Goal: Transaction & Acquisition: Purchase product/service

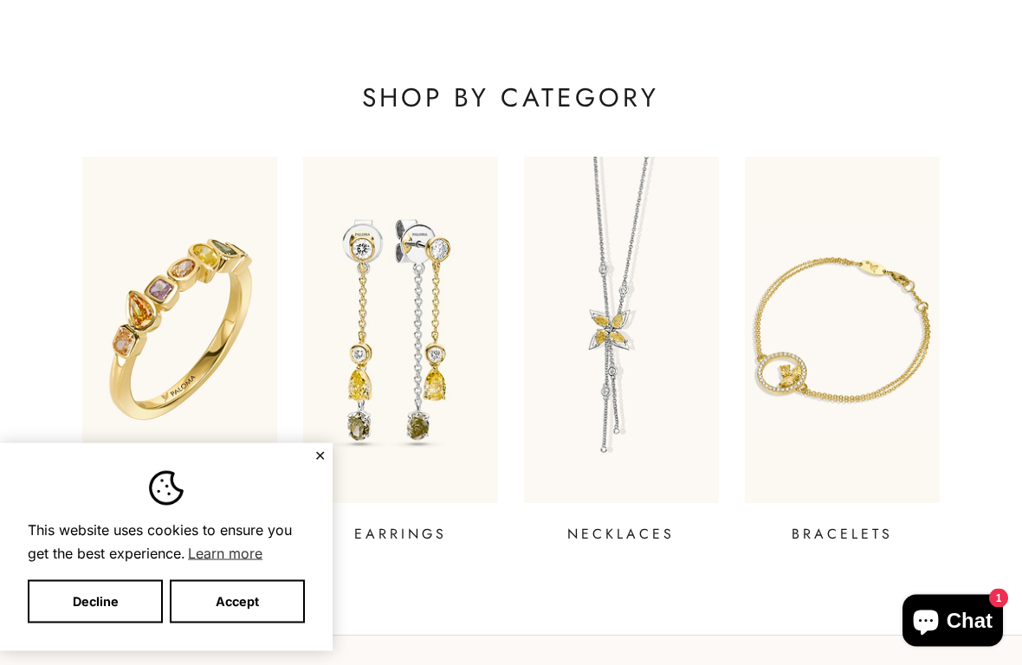
scroll to position [488, 0]
click at [247, 576] on button "Accept" at bounding box center [237, 601] width 135 height 43
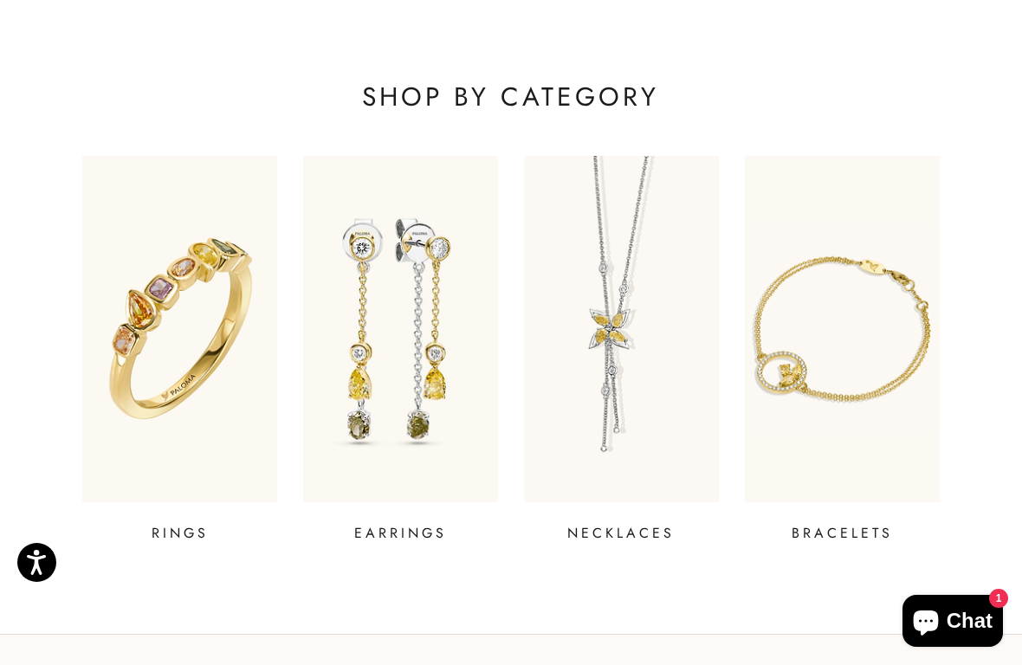
click at [173, 359] on img at bounding box center [179, 329] width 195 height 346
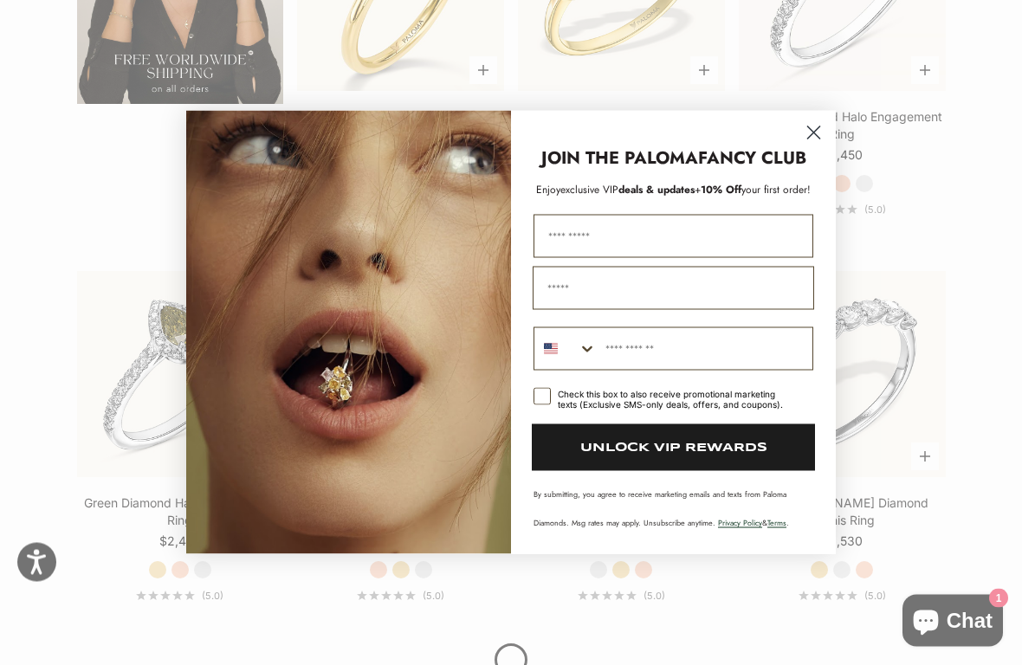
scroll to position [2909, 0]
click at [811, 126] on circle "Close dialog" at bounding box center [813, 133] width 29 height 29
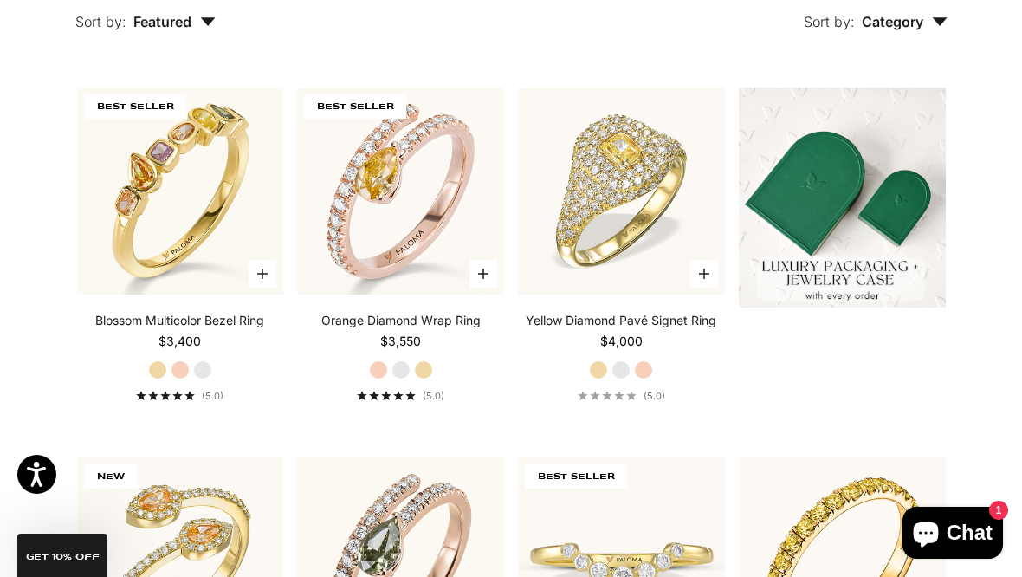
scroll to position [408, 0]
click at [661, 219] on video "#YellowGold\a#WhiteGold\a#RoseGold" at bounding box center [622, 192] width 228 height 228
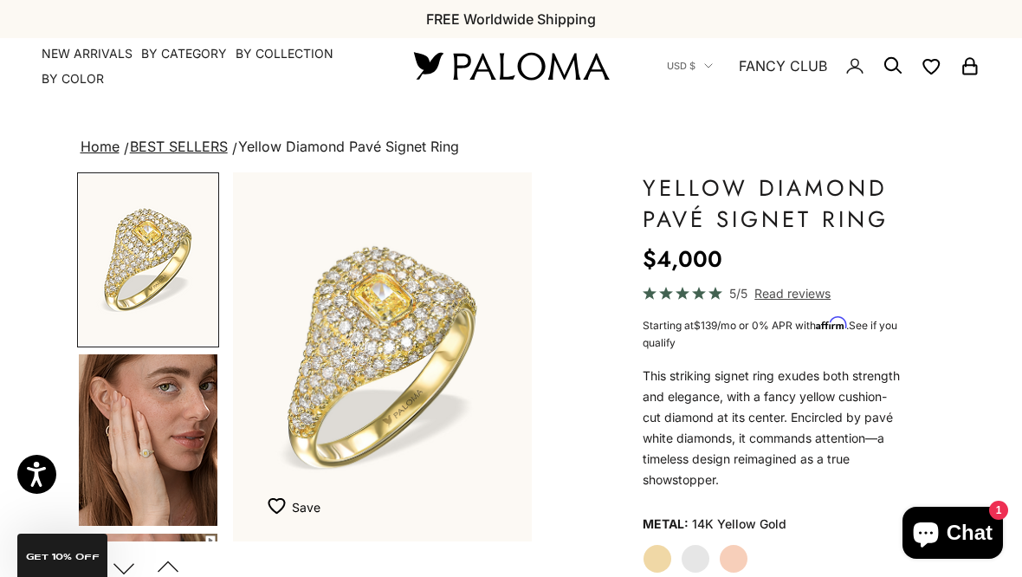
click at [157, 404] on img "Go to item 4" at bounding box center [148, 439] width 139 height 171
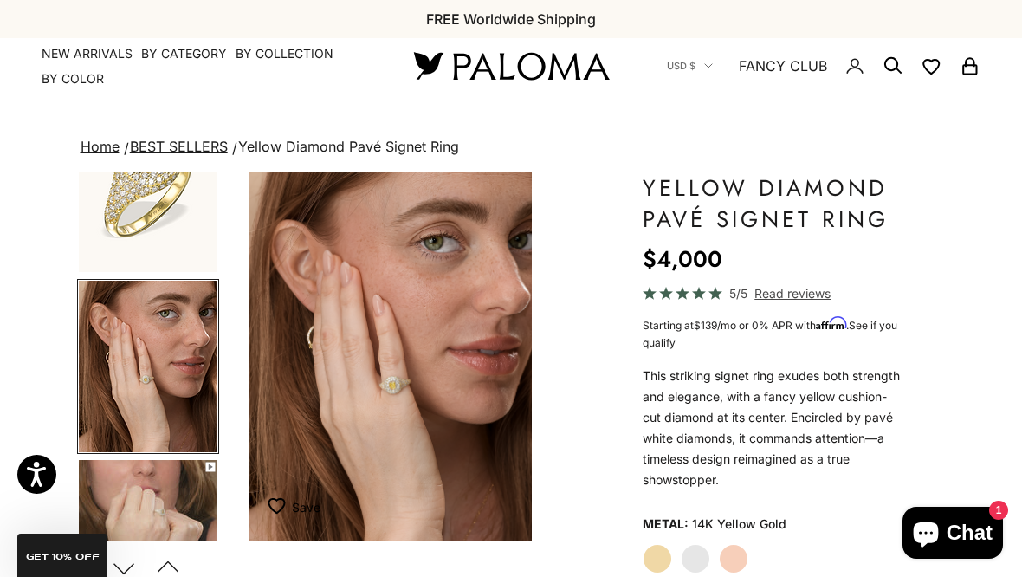
scroll to position [81, 0]
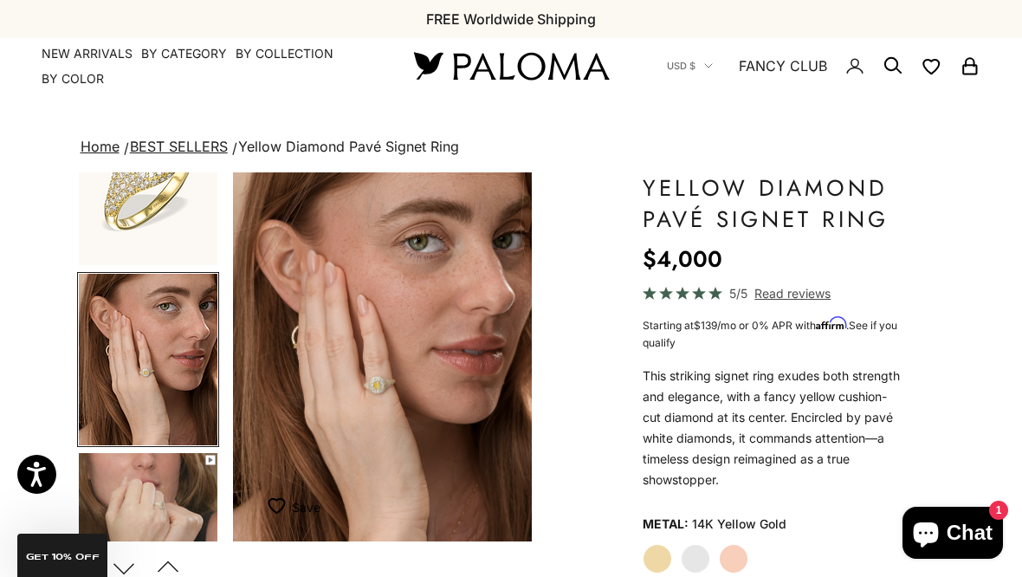
click at [171, 488] on img "Go to item 5" at bounding box center [148, 538] width 139 height 171
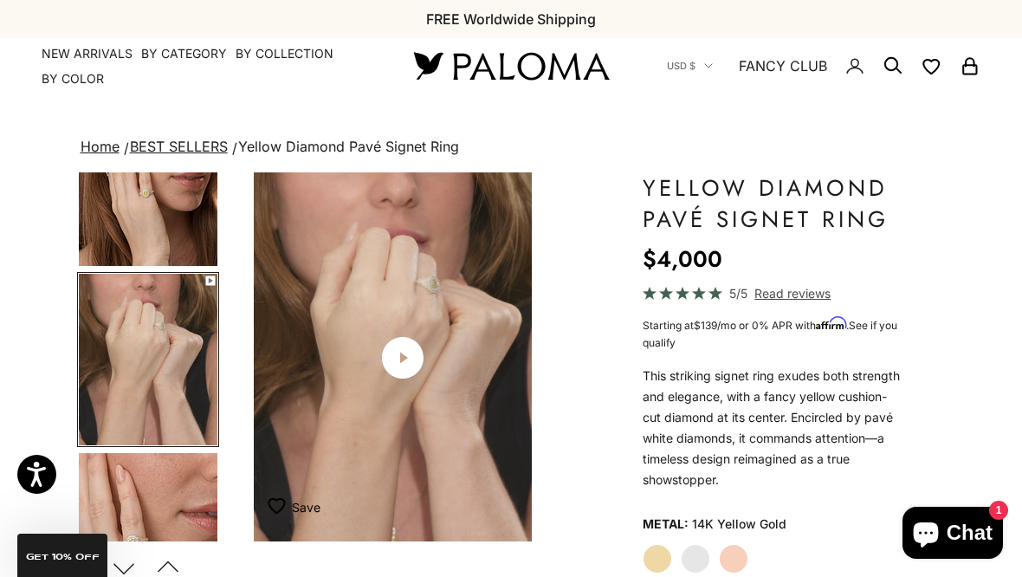
scroll to position [0, 639]
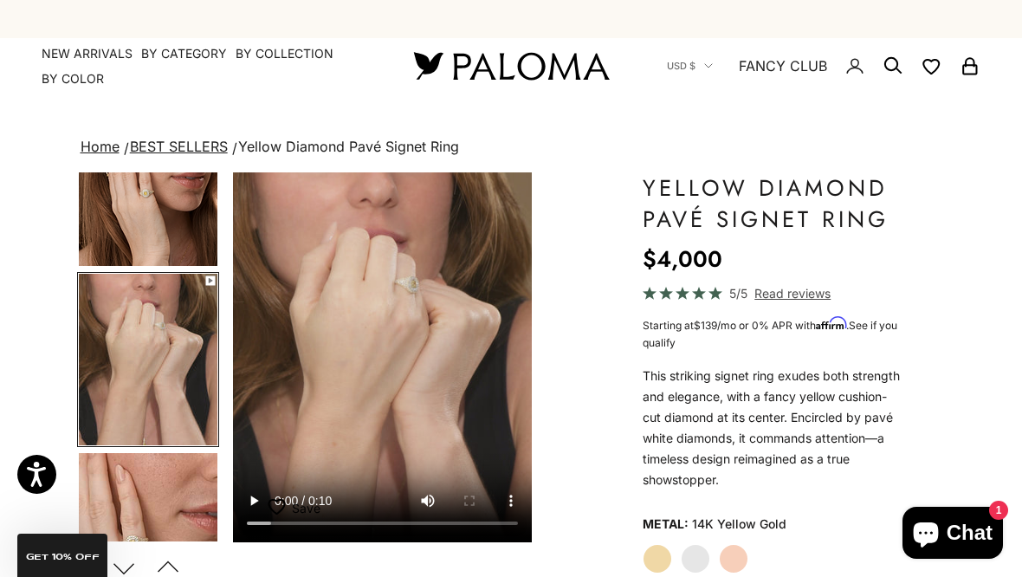
click at [389, 360] on video "#YellowGold\a#WhiteGold\a#RoseGold" at bounding box center [382, 357] width 299 height 370
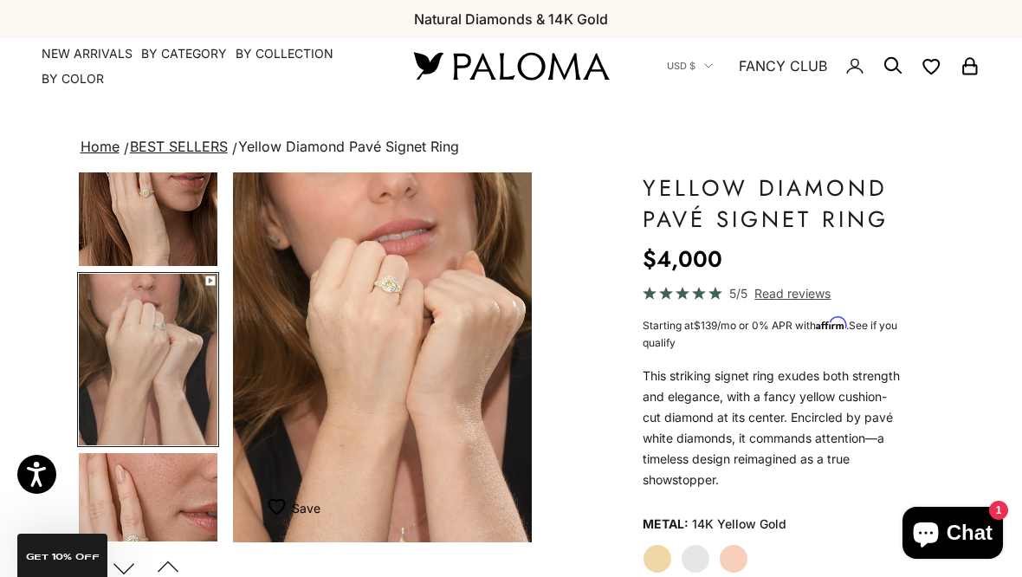
click at [463, 391] on video "#YellowGold\a#WhiteGold\a#RoseGold" at bounding box center [382, 357] width 299 height 370
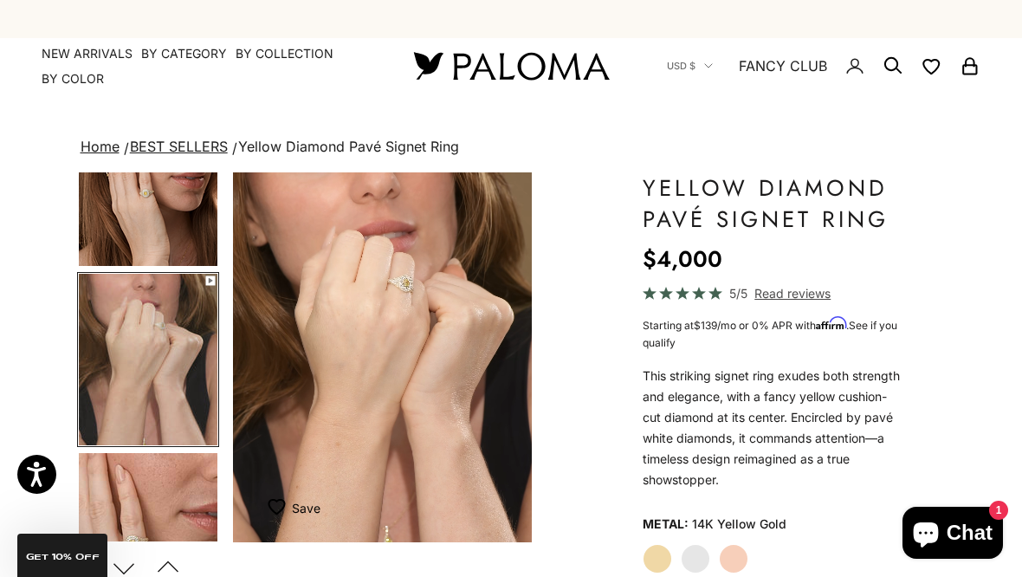
click at [184, 502] on img "Go to item 6" at bounding box center [148, 538] width 139 height 171
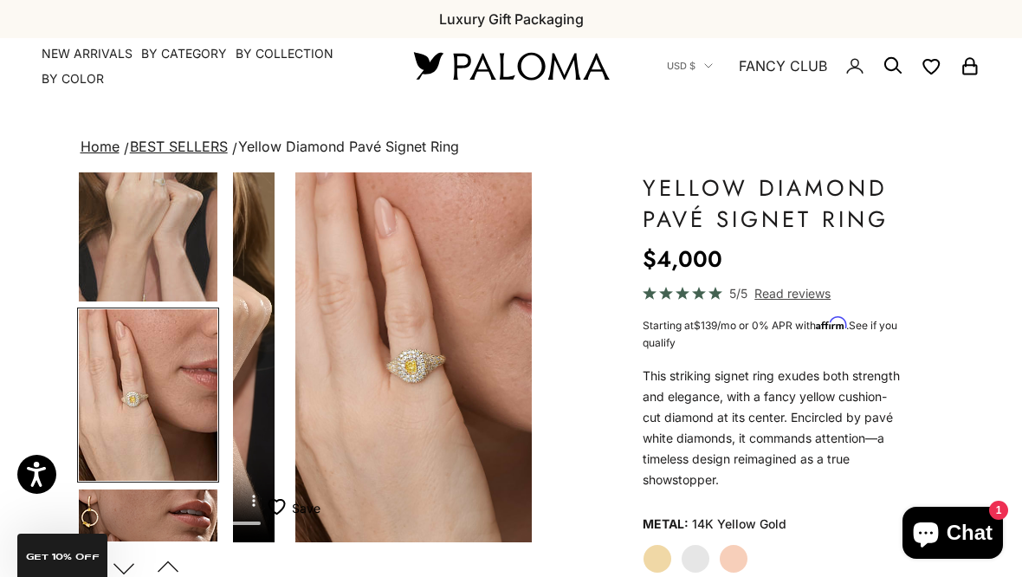
scroll to position [0, 959]
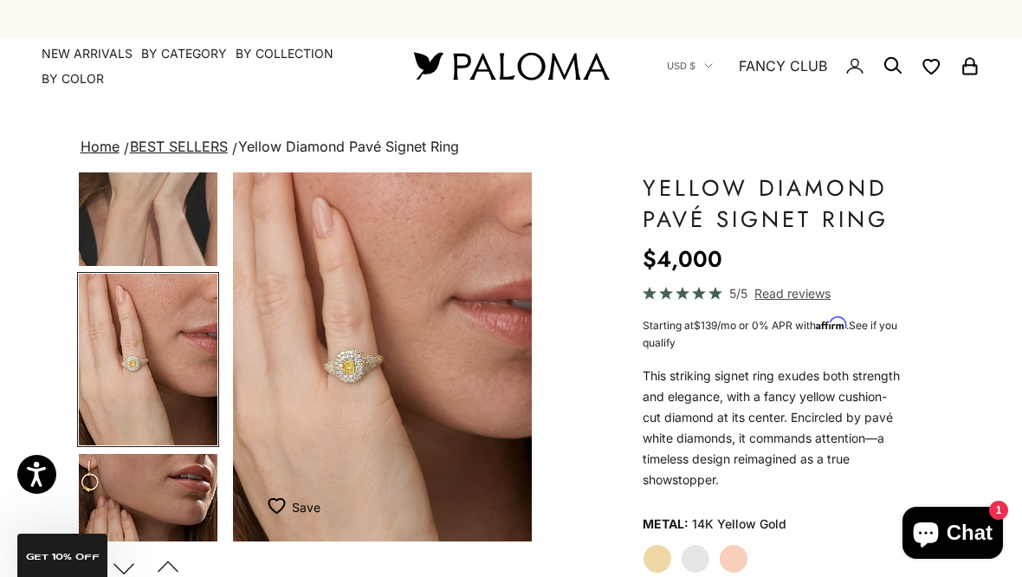
click at [689, 369] on p "This striking signet ring exudes both strength and elegance, with a fancy yello…" at bounding box center [773, 427] width 260 height 125
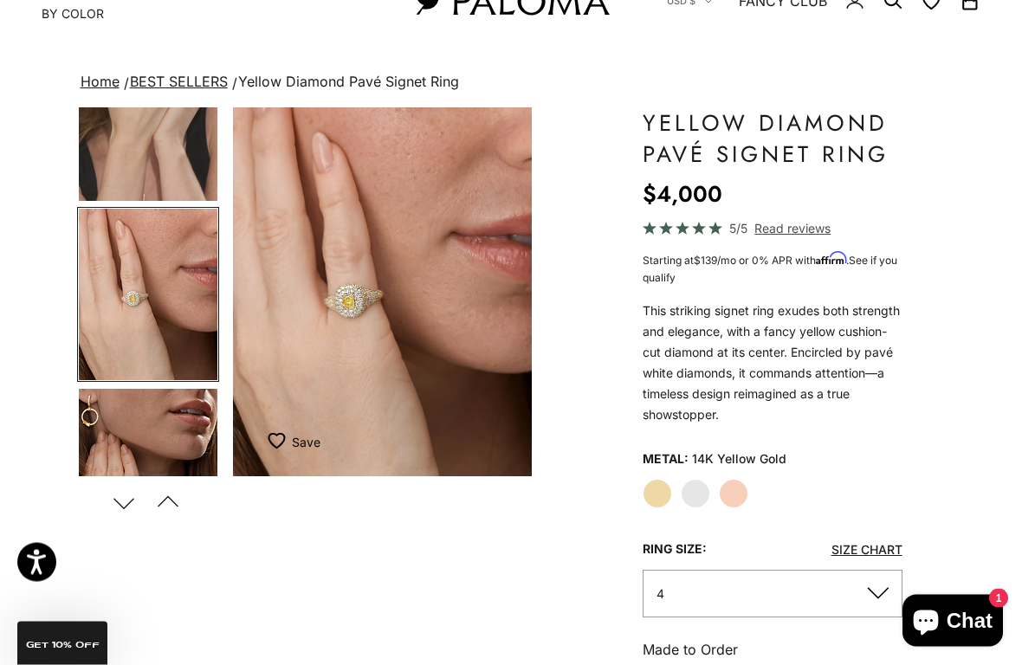
scroll to position [68, 0]
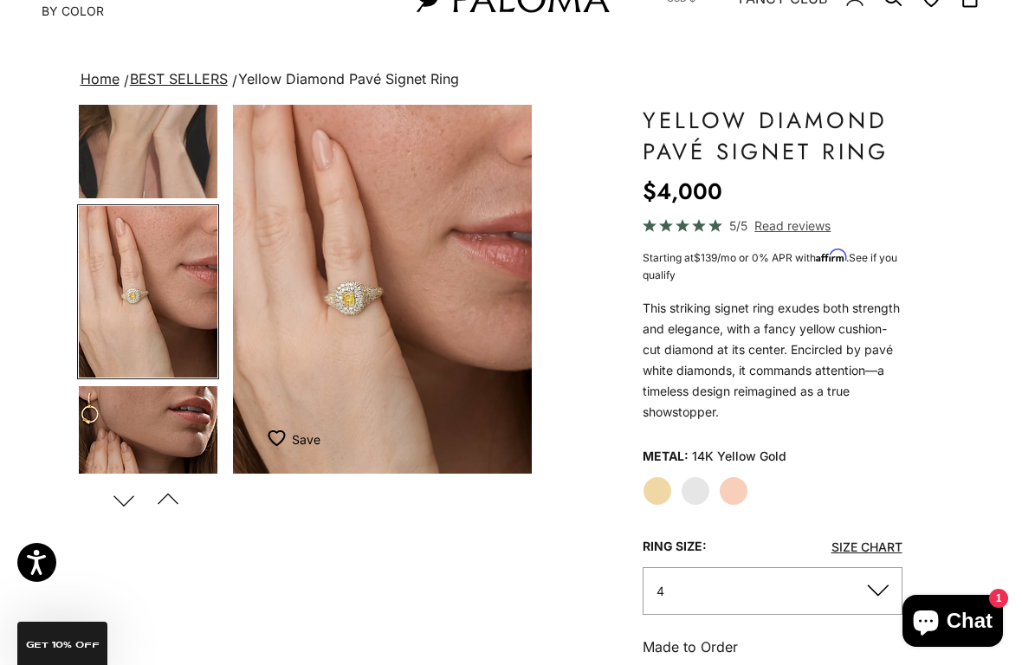
click at [173, 427] on img "Go to item 7" at bounding box center [148, 471] width 139 height 171
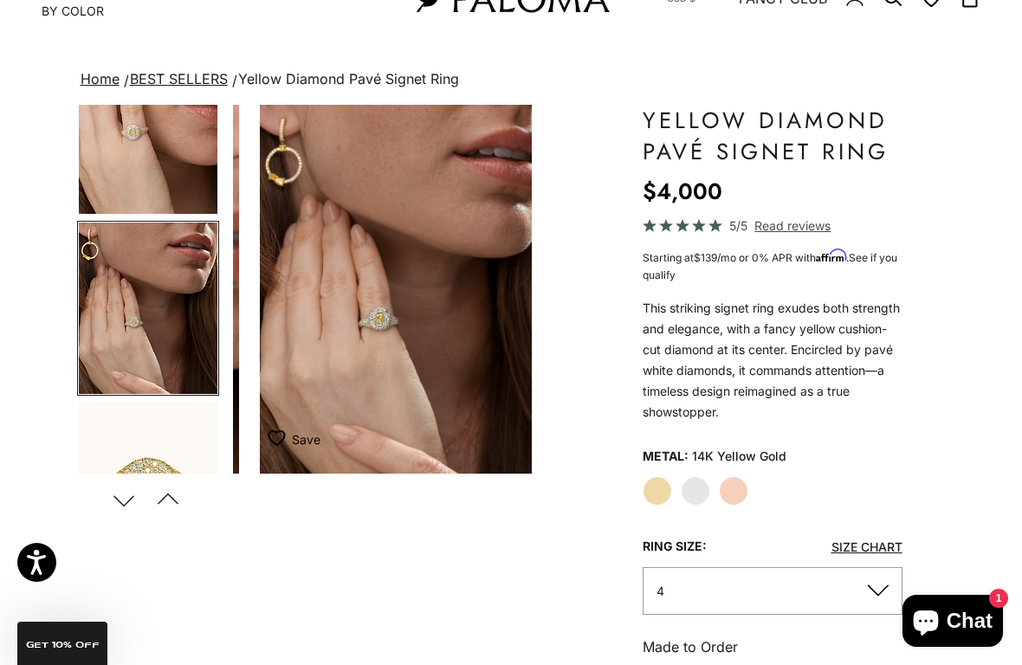
scroll to position [0, 1278]
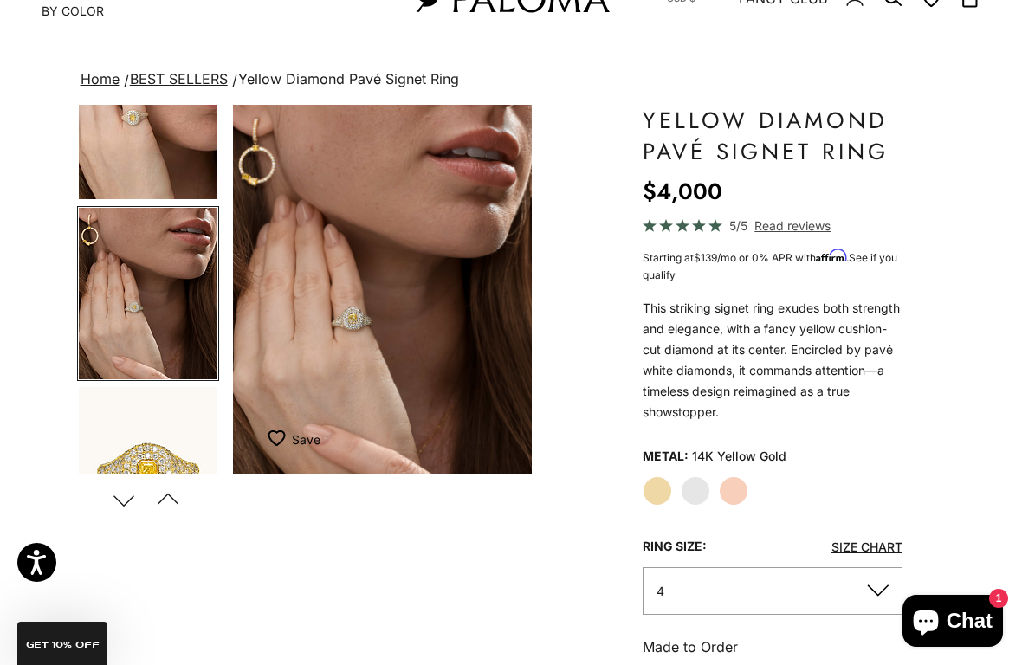
click at [192, 434] on img "Go to item 8" at bounding box center [148, 472] width 139 height 171
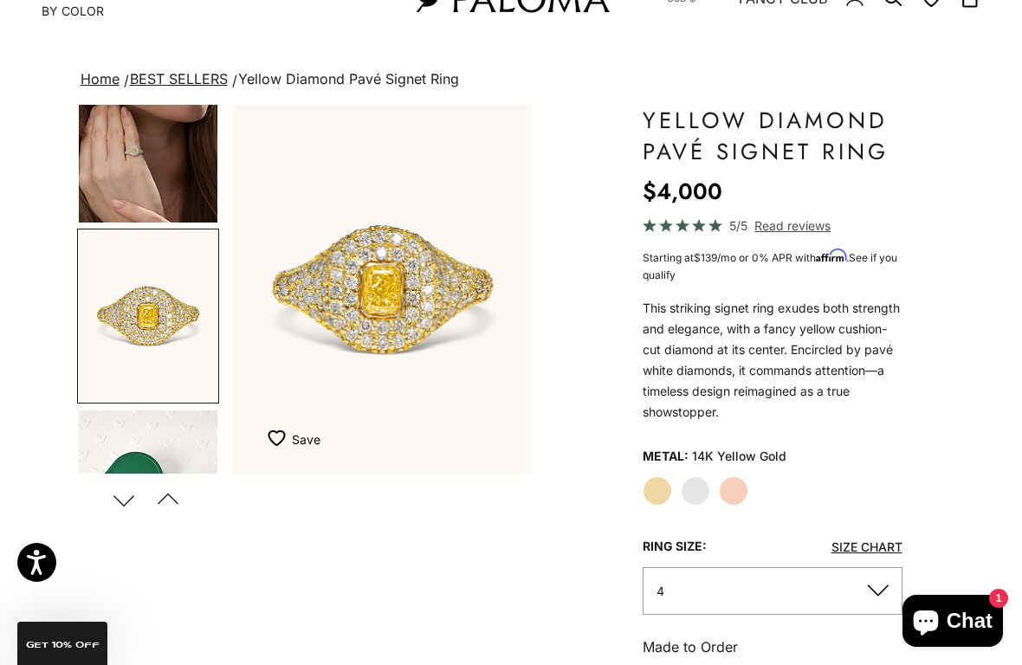
scroll to position [797, 0]
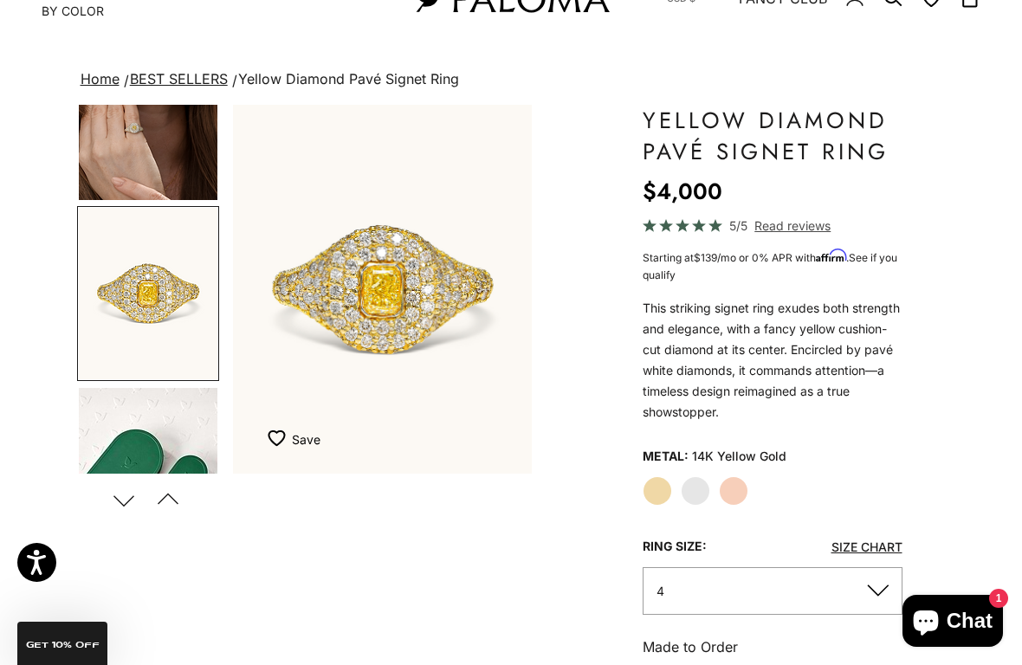
click at [696, 481] on label "White Gold" at bounding box center [695, 490] width 29 height 29
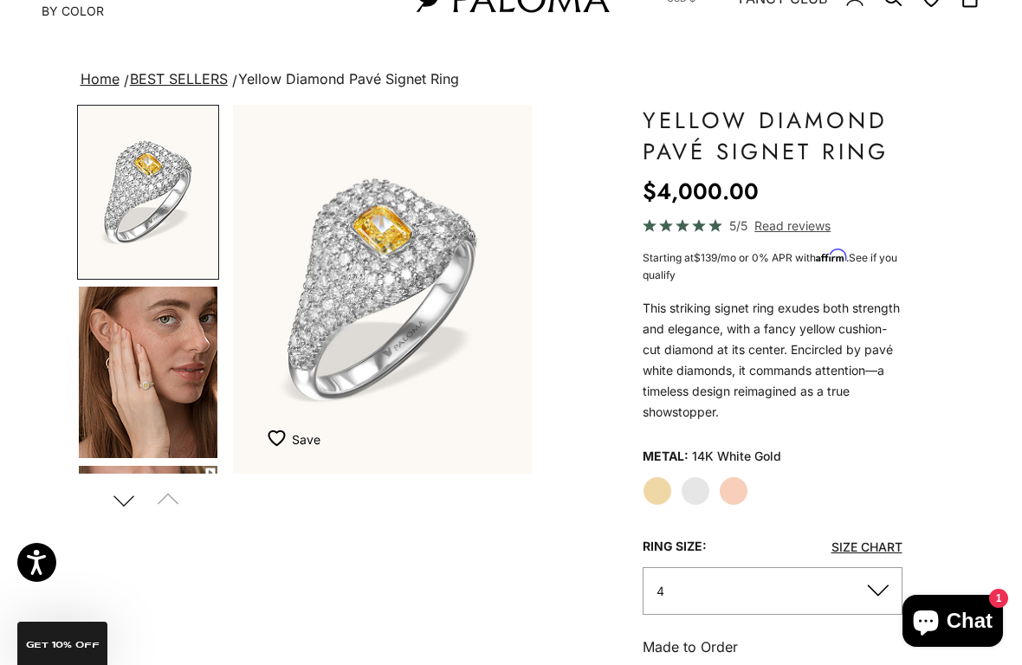
click at [186, 400] on img "Go to item 4" at bounding box center [148, 372] width 139 height 171
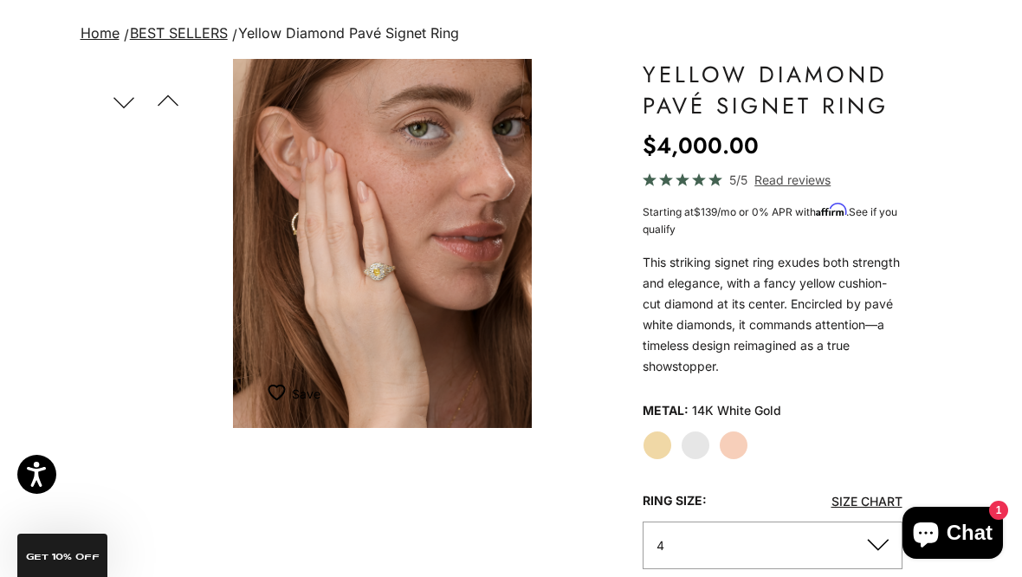
scroll to position [90, 0]
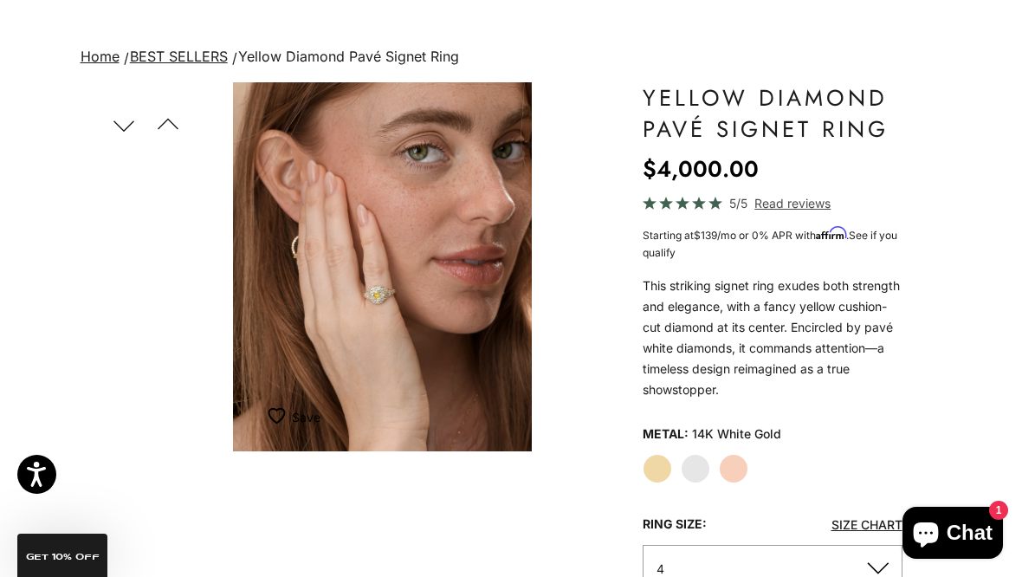
click at [210, 369] on product-gallery "Zoom picture Save Next Previous Go to item 1 Go to item 2" at bounding box center [304, 266] width 455 height 369
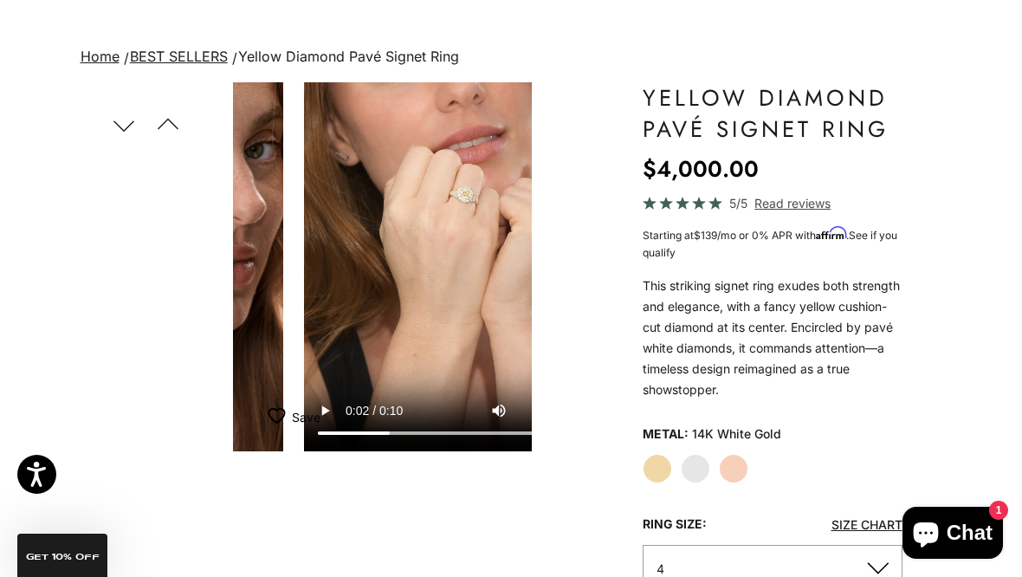
scroll to position [0, 0]
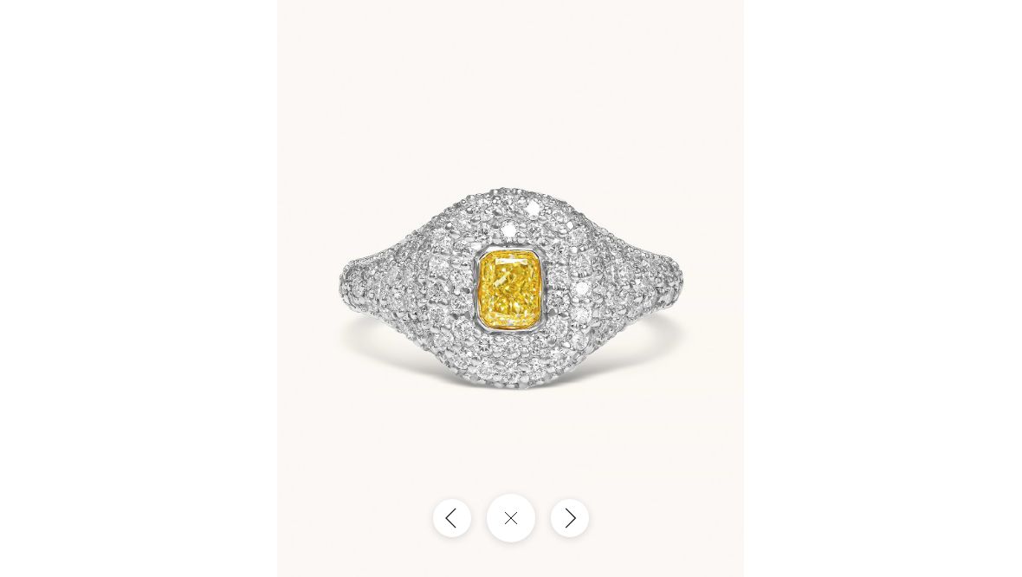
click at [581, 516] on button "Next" at bounding box center [570, 518] width 38 height 38
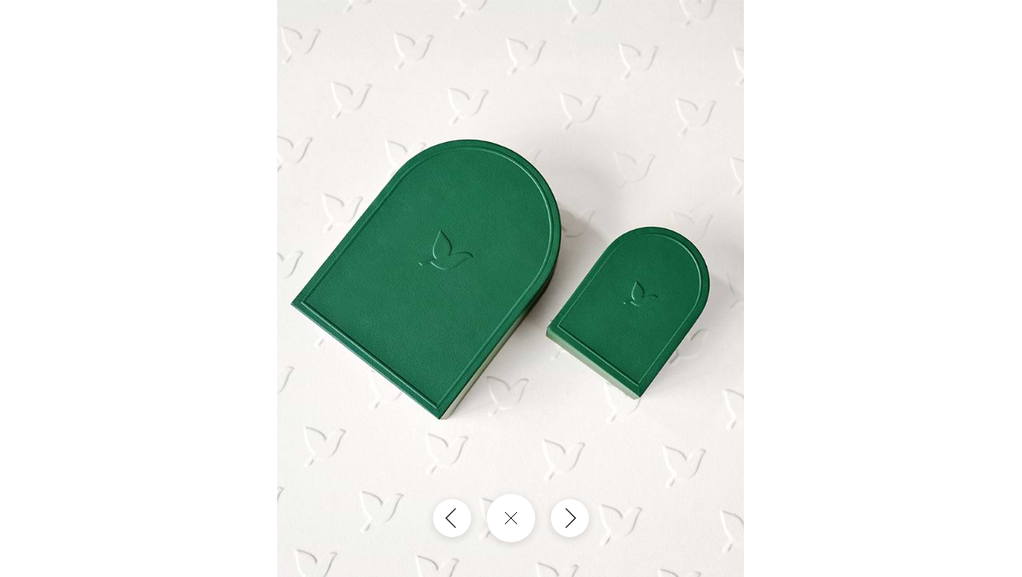
click at [583, 514] on button "Next" at bounding box center [570, 518] width 38 height 38
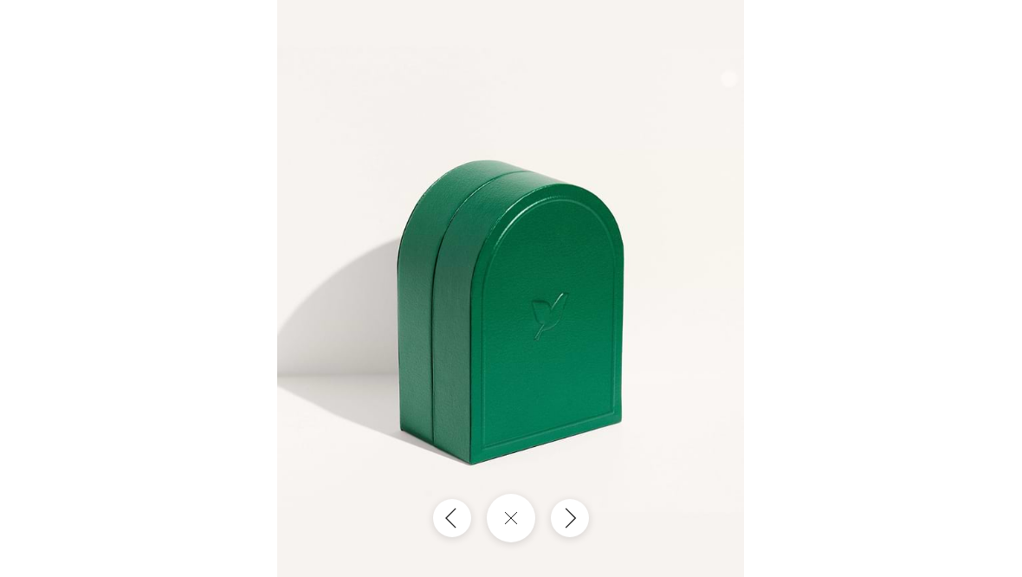
click at [576, 514] on icon "Next" at bounding box center [569, 519] width 19 height 22
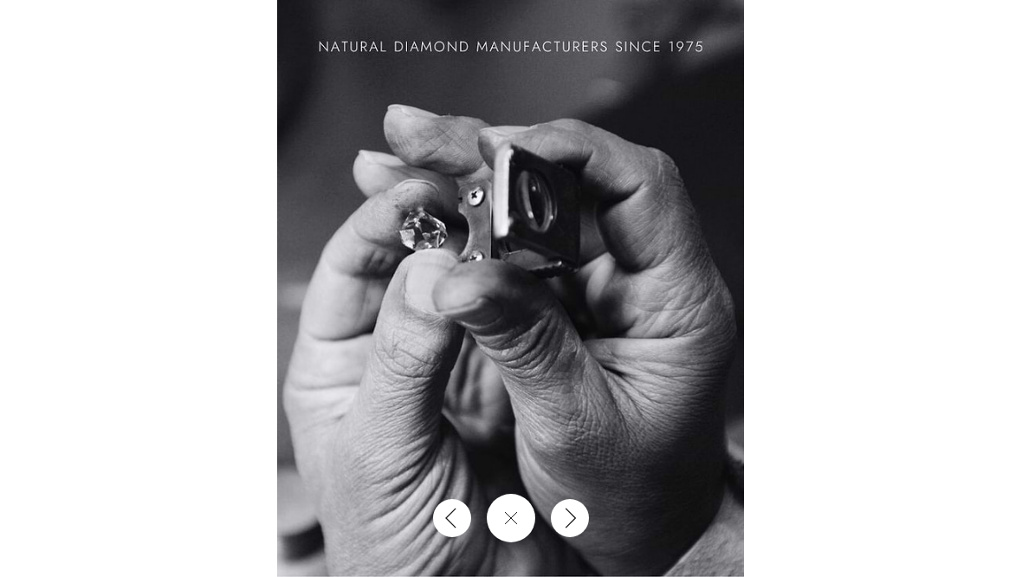
click at [577, 514] on icon "Next" at bounding box center [569, 519] width 19 height 22
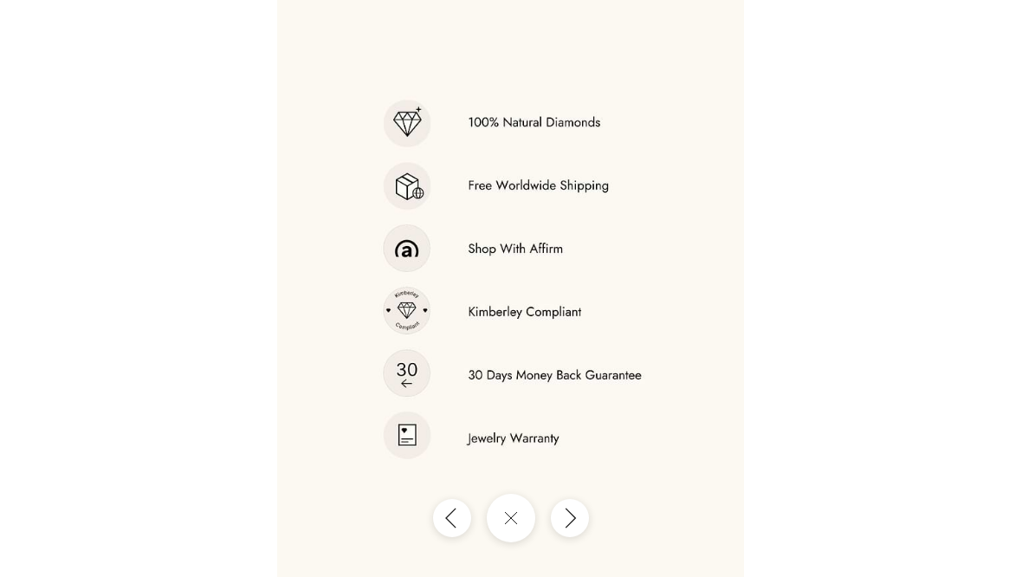
click at [578, 515] on icon "Next" at bounding box center [569, 519] width 19 height 22
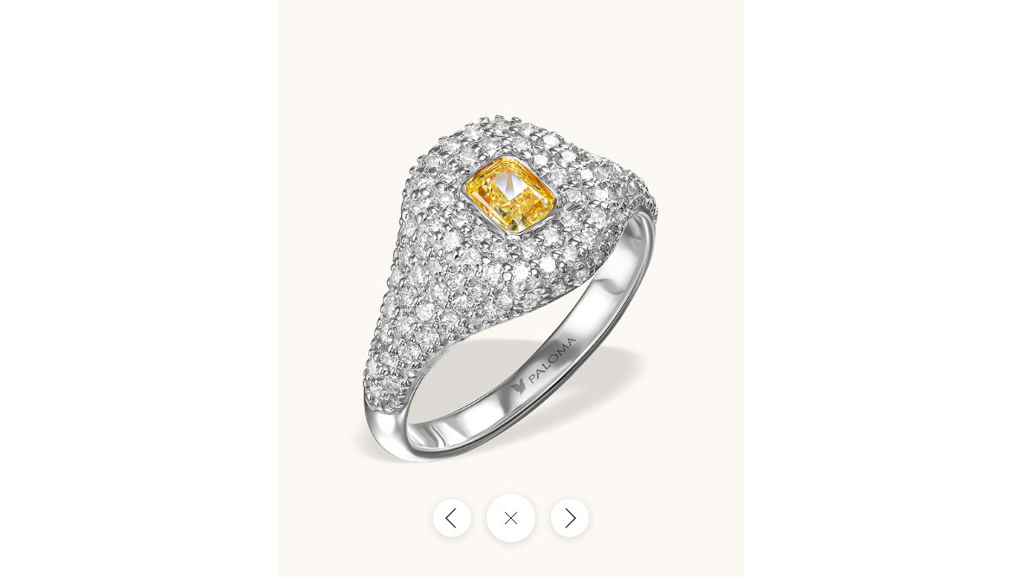
click at [582, 510] on button "Next" at bounding box center [570, 518] width 38 height 38
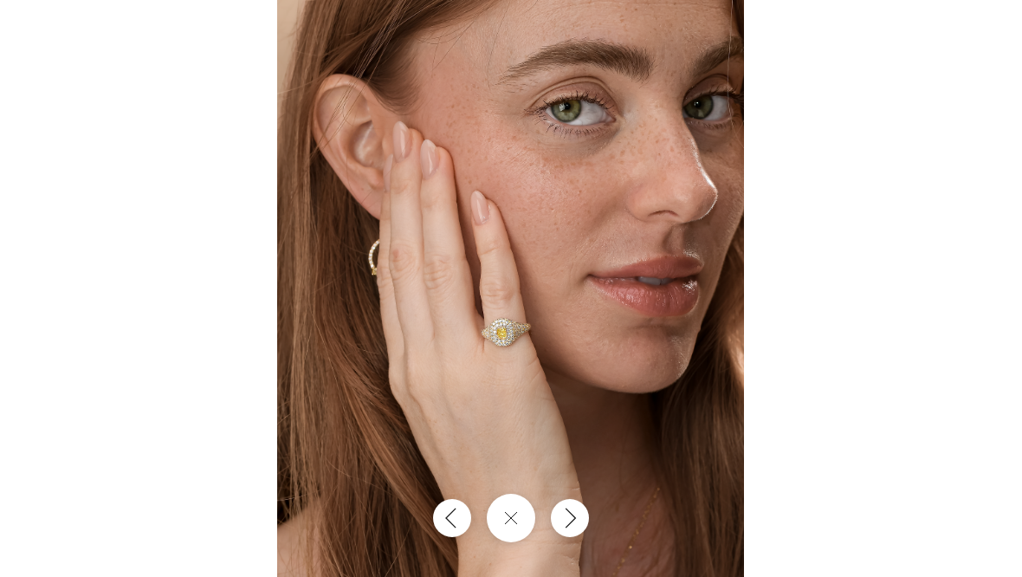
click at [577, 506] on button "Next" at bounding box center [570, 518] width 38 height 38
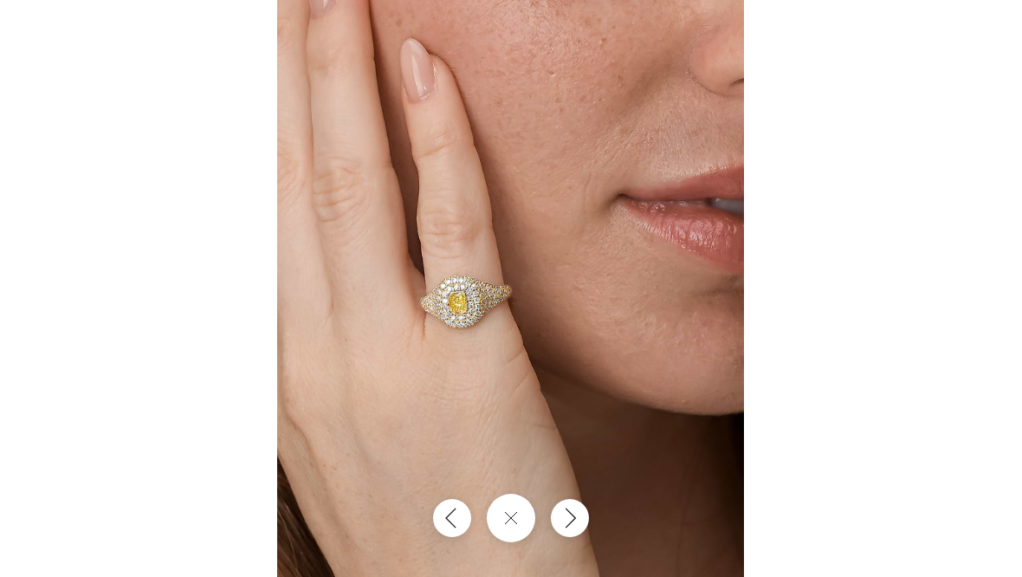
click at [577, 513] on icon "Next" at bounding box center [569, 519] width 19 height 22
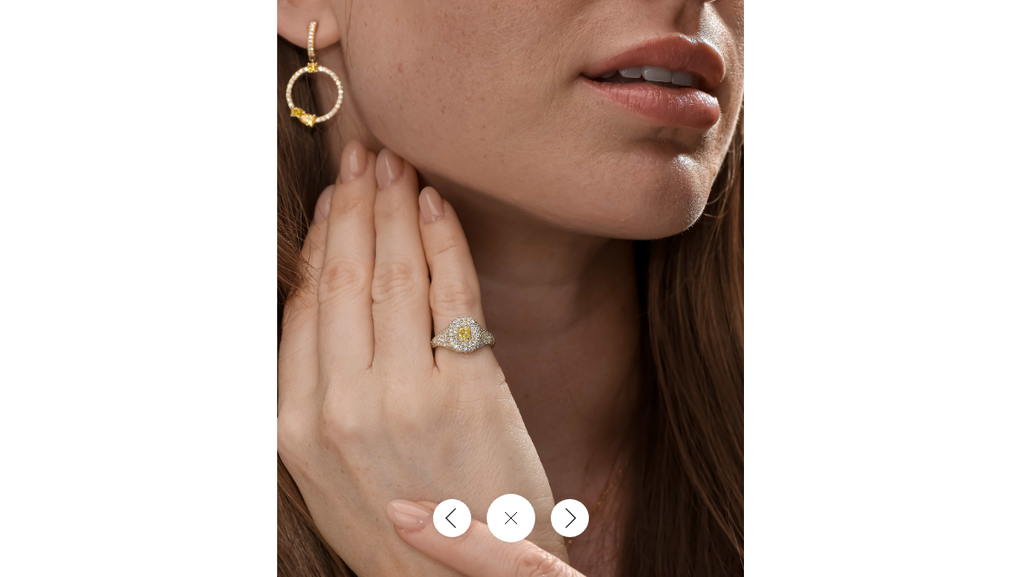
click at [575, 518] on icon "Next" at bounding box center [571, 517] width 10 height 19
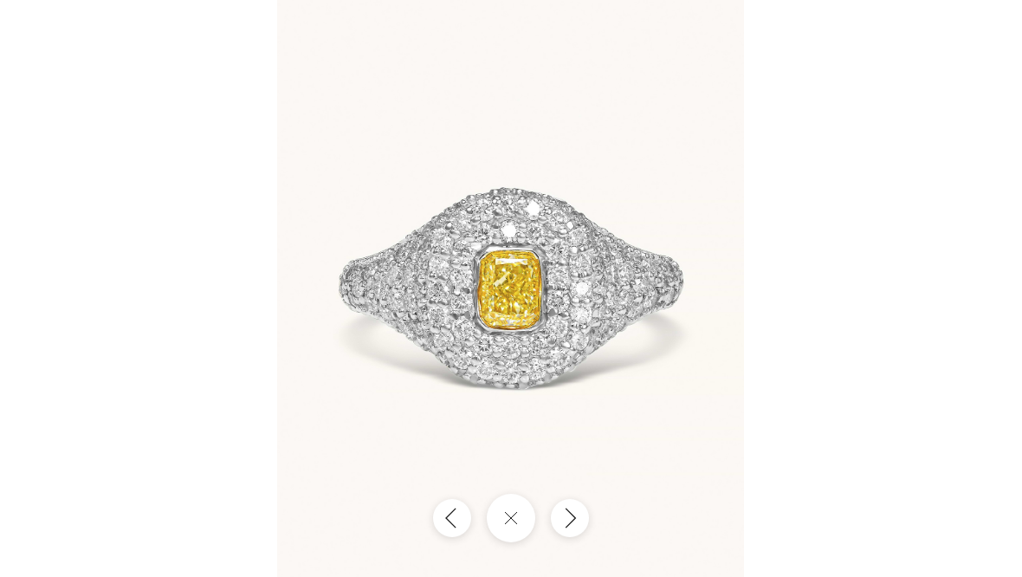
click at [577, 505] on button "Next" at bounding box center [570, 518] width 38 height 38
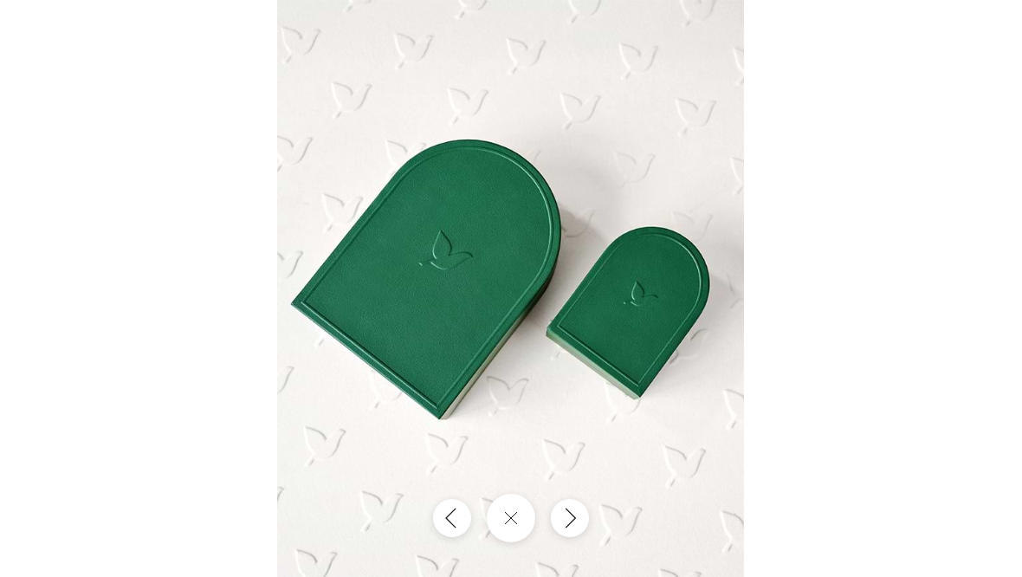
click at [514, 506] on button "Close gallery" at bounding box center [511, 518] width 48 height 48
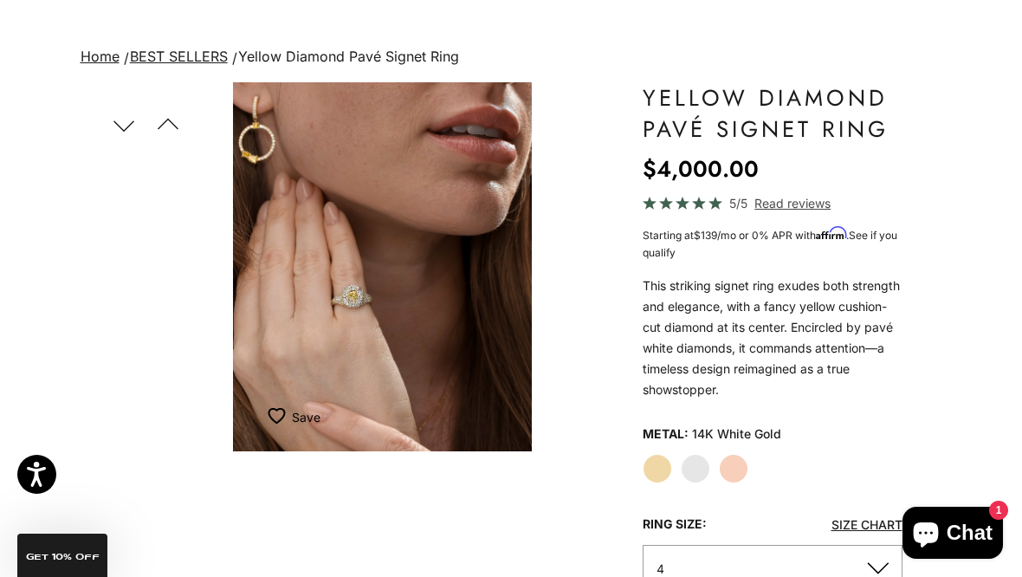
click at [734, 454] on label "Rose Gold" at bounding box center [733, 468] width 29 height 29
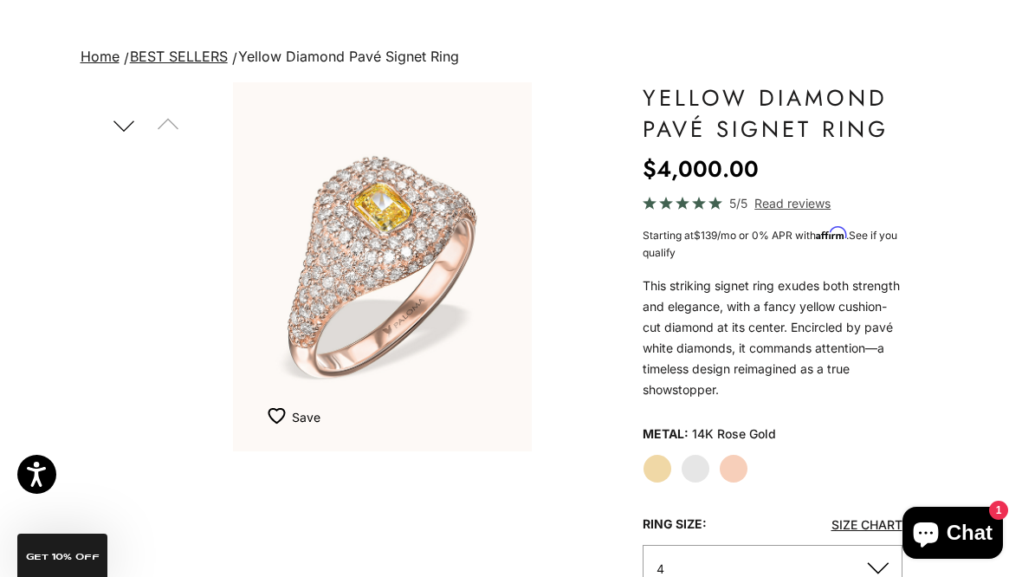
click at [699, 466] on label "White Gold" at bounding box center [695, 468] width 29 height 29
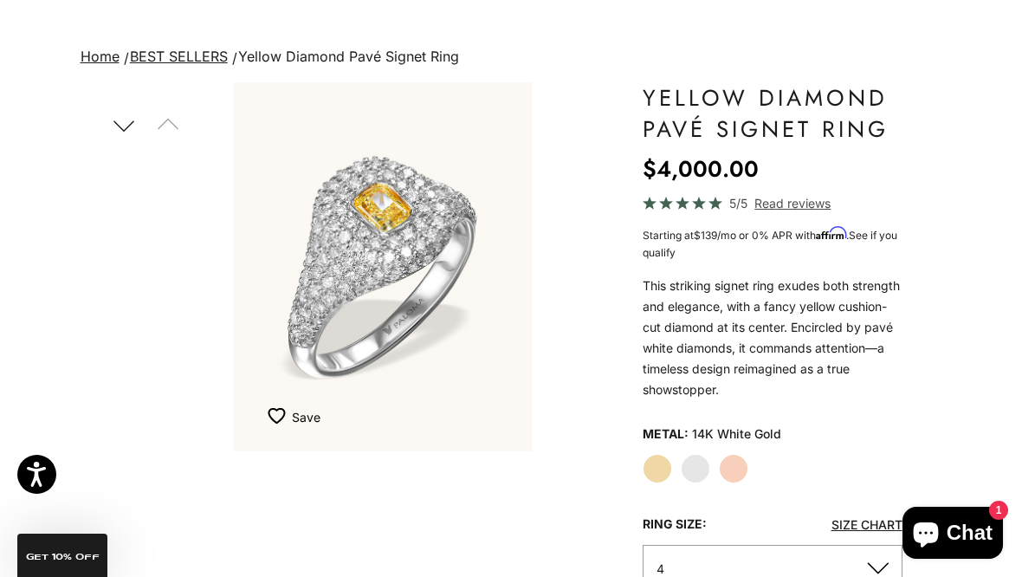
click at [657, 461] on label "Yellow Gold" at bounding box center [657, 468] width 29 height 29
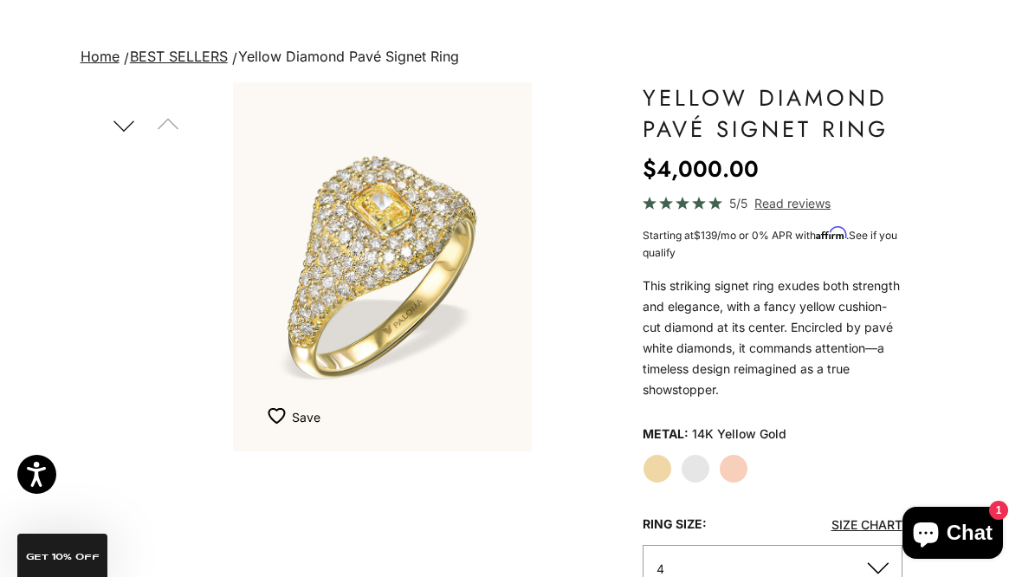
click at [700, 463] on label "White Gold" at bounding box center [695, 468] width 29 height 29
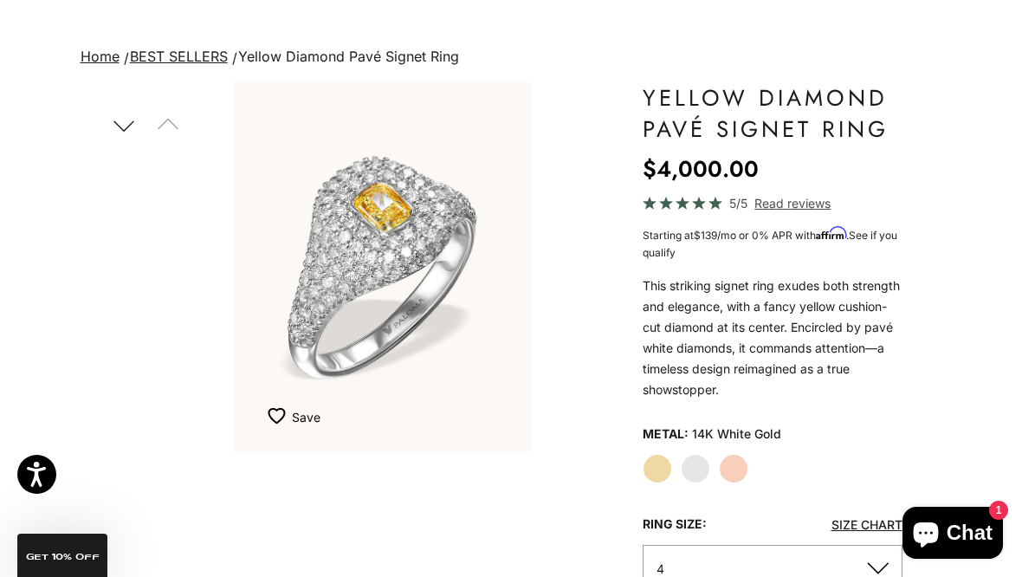
click at [665, 460] on label "Yellow Gold" at bounding box center [657, 468] width 29 height 29
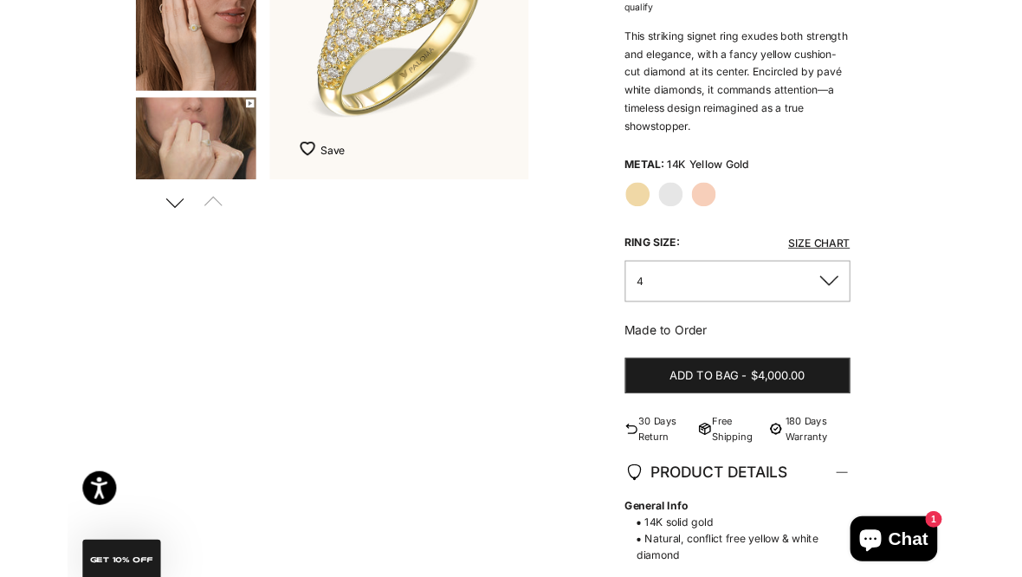
scroll to position [333, 0]
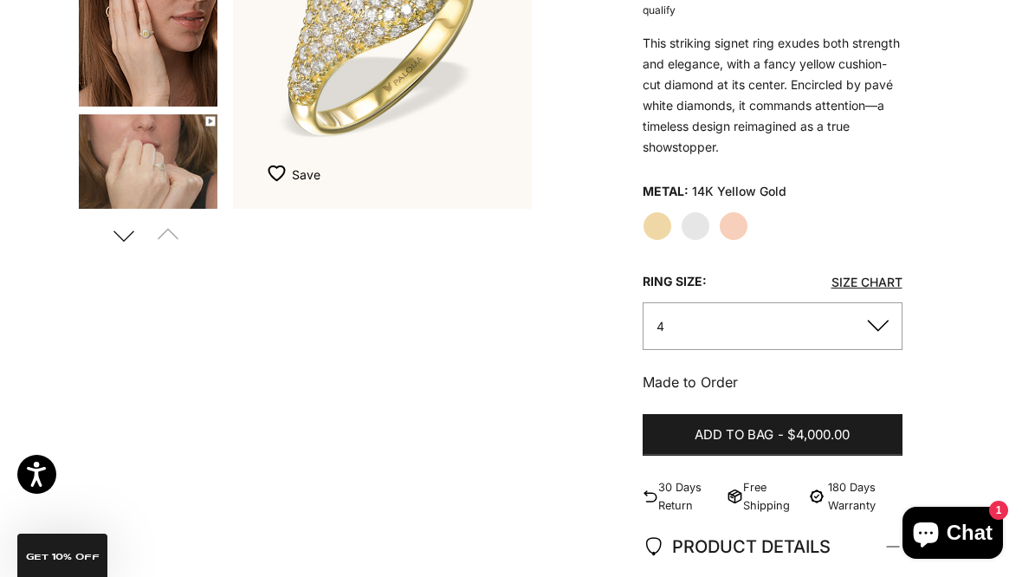
click at [880, 320] on button "4" at bounding box center [773, 326] width 260 height 48
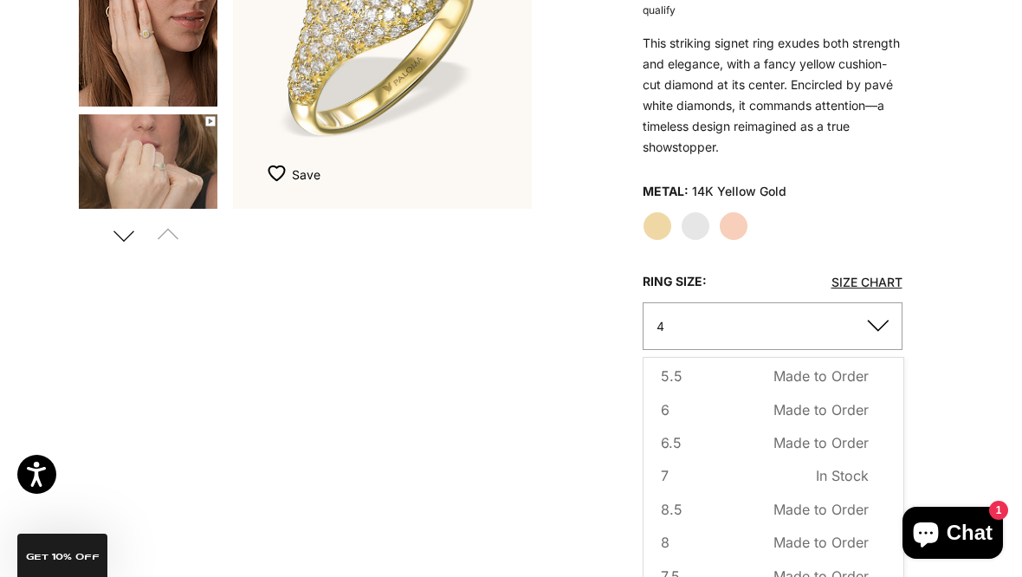
scroll to position [109, 0]
click at [683, 465] on button "7 In Stock Sold out" at bounding box center [765, 476] width 208 height 23
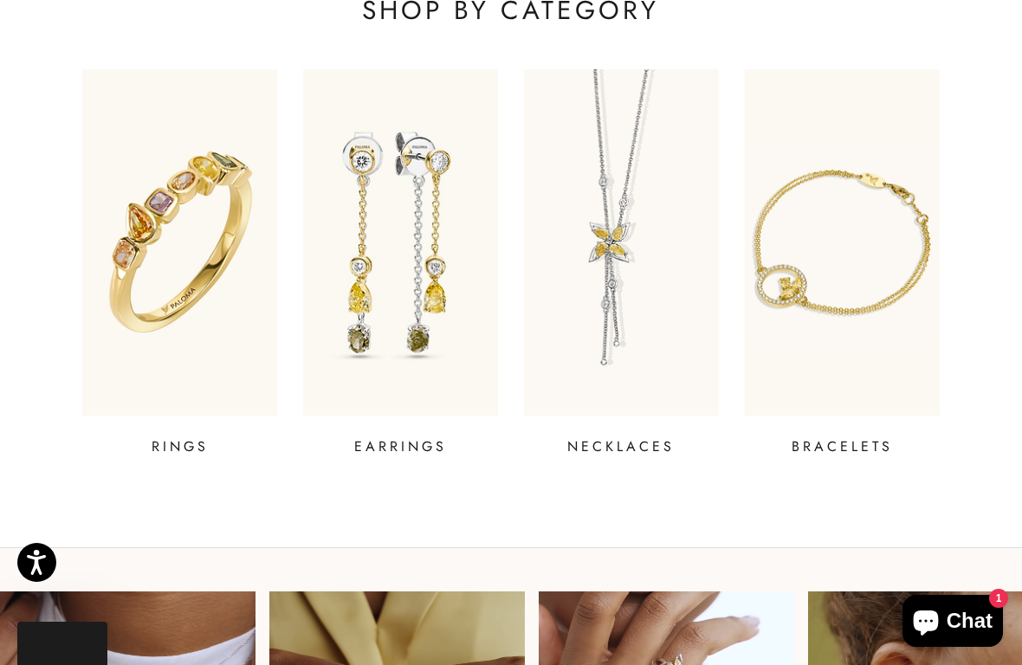
scroll to position [574, 0]
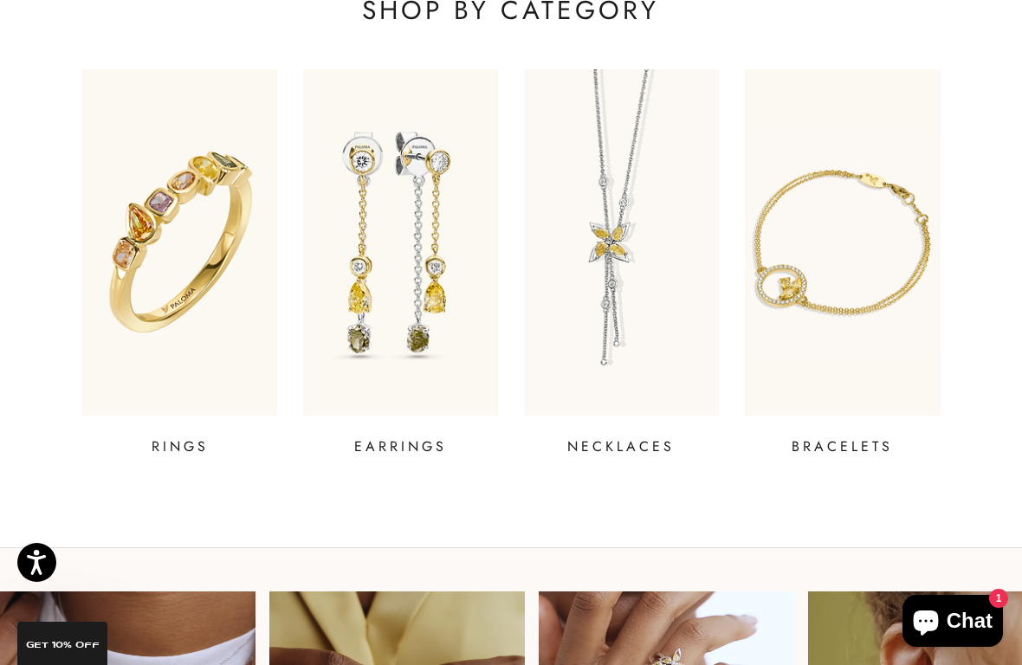
click at [163, 342] on img at bounding box center [179, 242] width 195 height 346
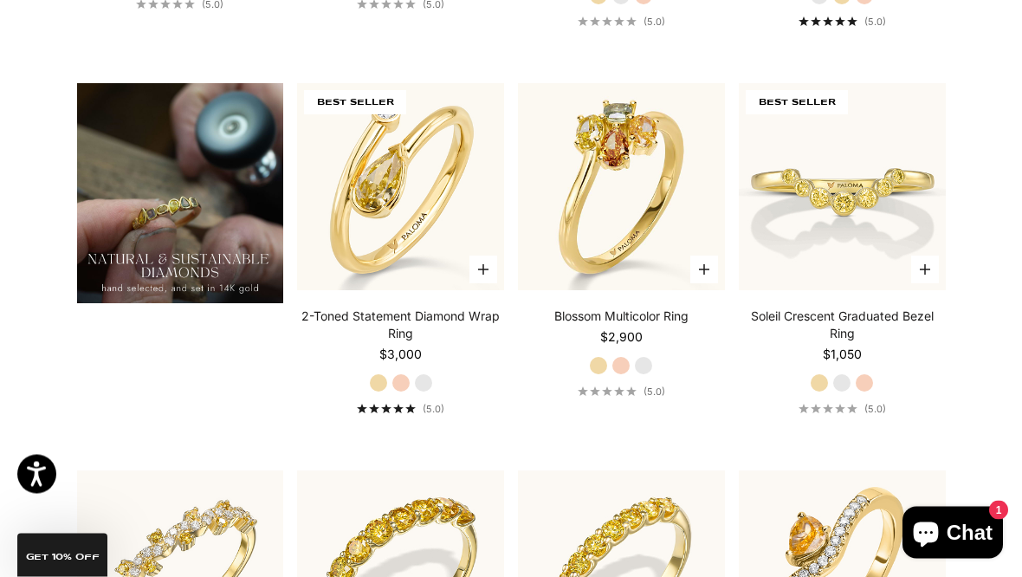
scroll to position [1169, 0]
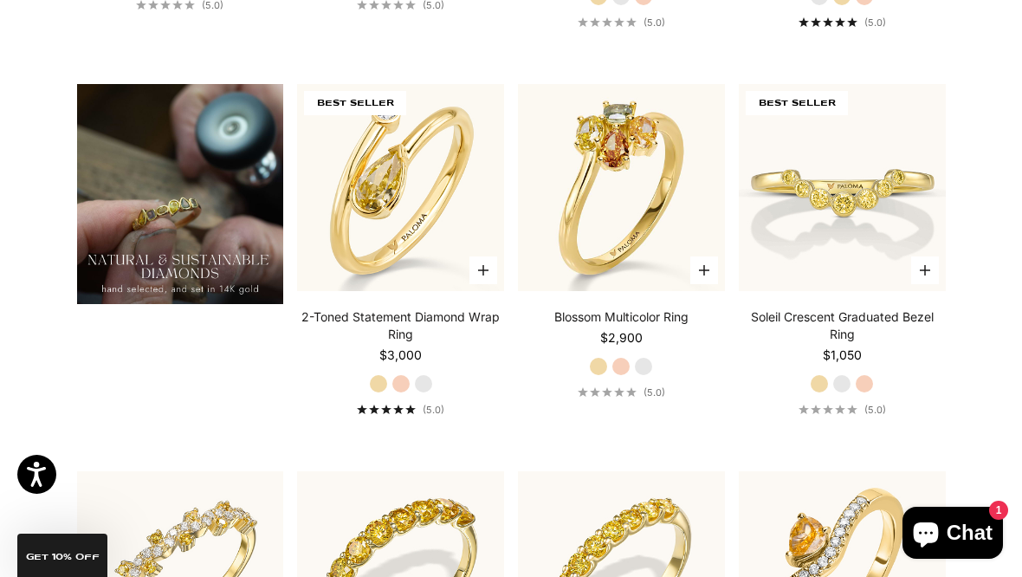
click at [867, 212] on img at bounding box center [842, 188] width 228 height 228
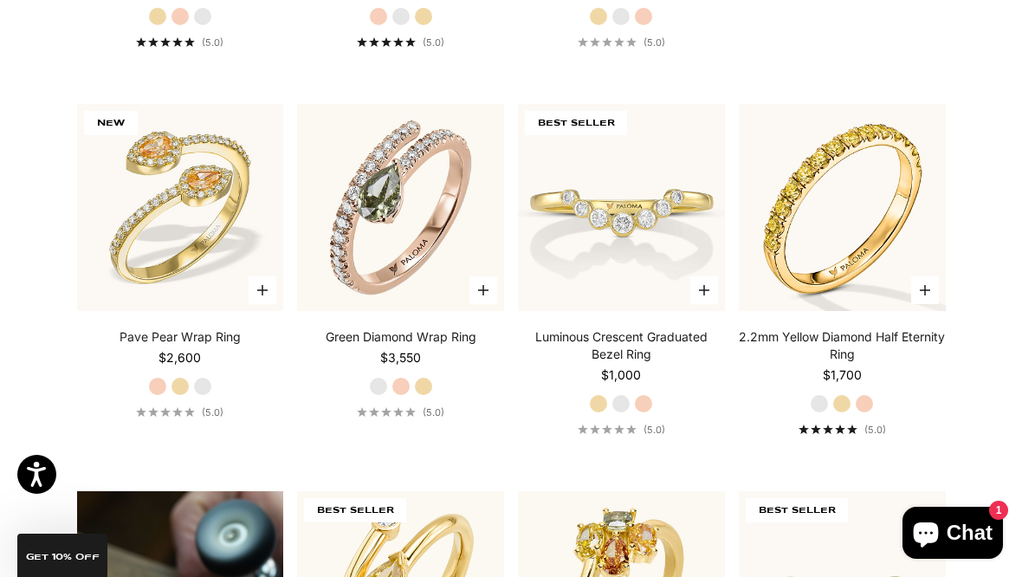
scroll to position [760, 0]
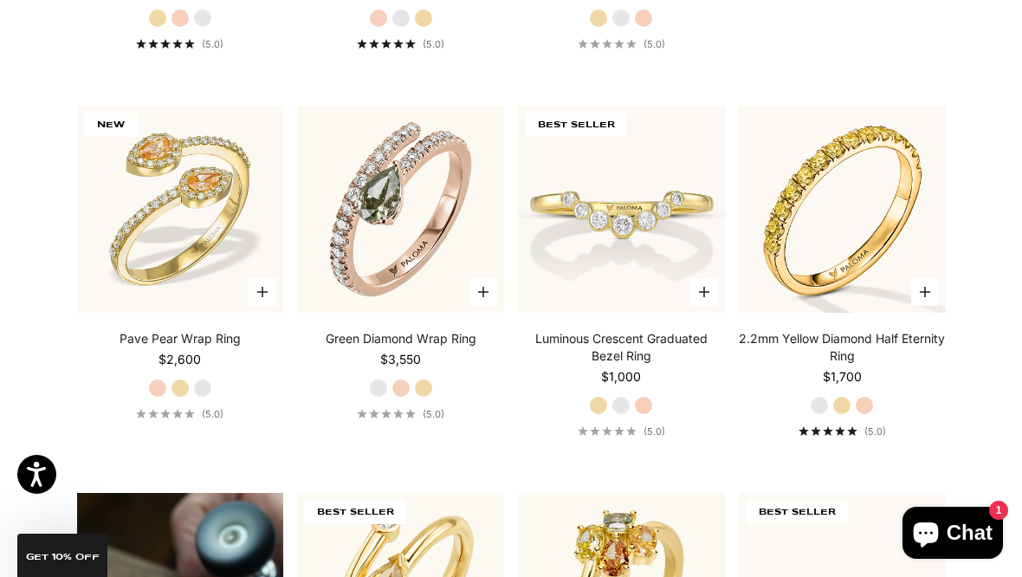
click at [859, 159] on img at bounding box center [842, 209] width 228 height 228
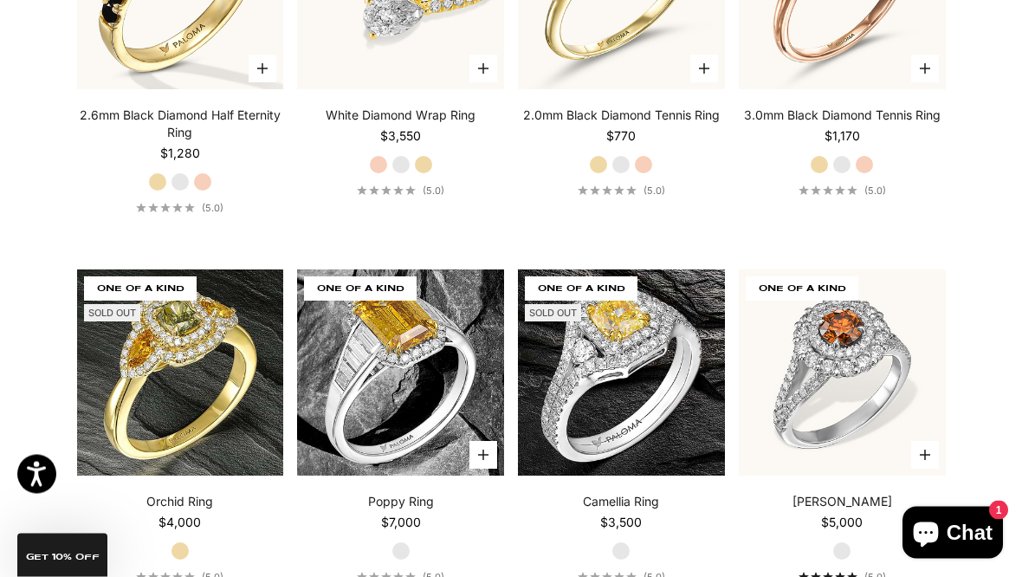
scroll to position [5941, 0]
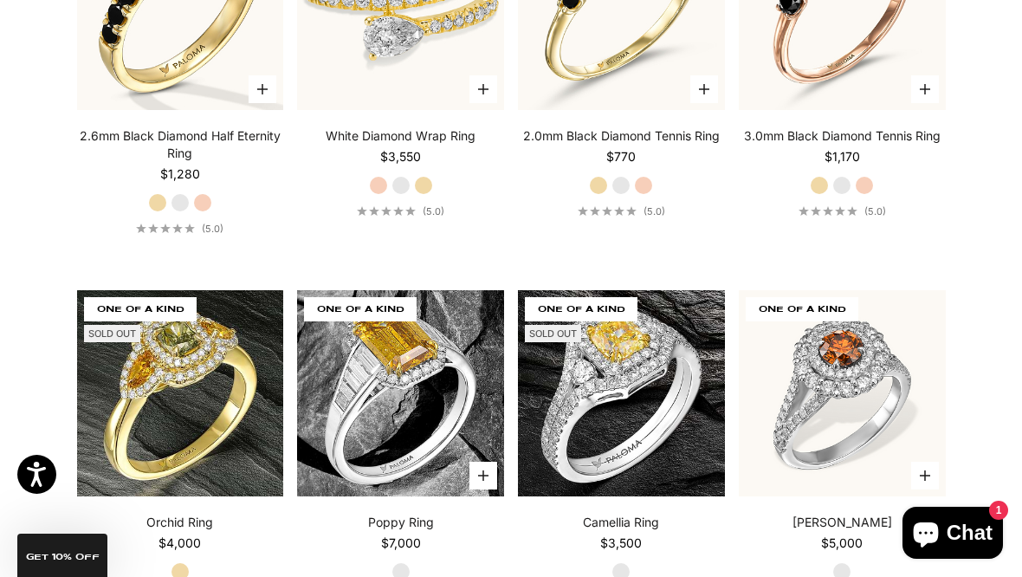
click at [720, 422] on img at bounding box center [622, 394] width 228 height 228
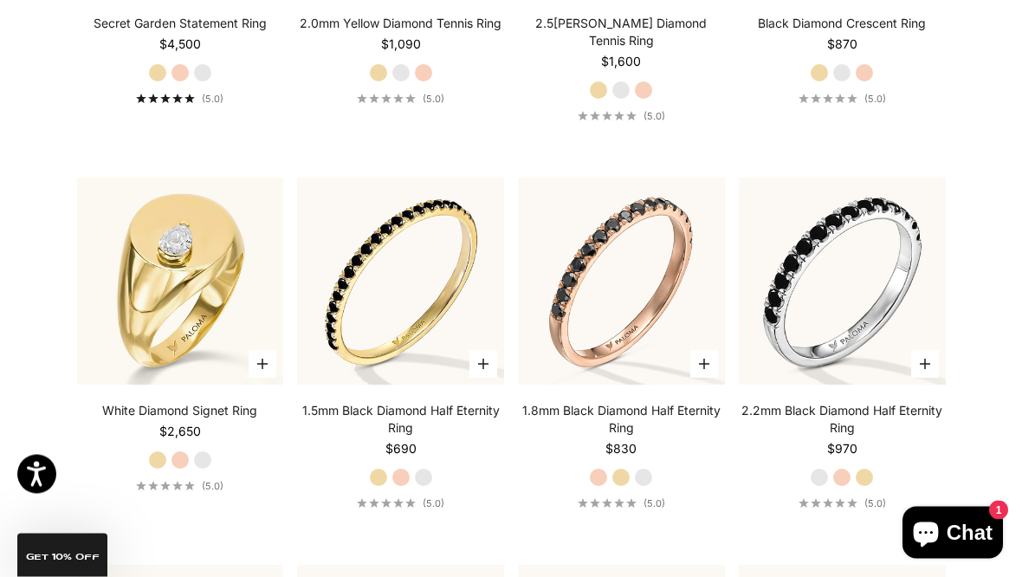
scroll to position [5279, 0]
click at [178, 235] on video "#YellowGold\a#RoseGold\a#WhiteGold" at bounding box center [181, 281] width 228 height 228
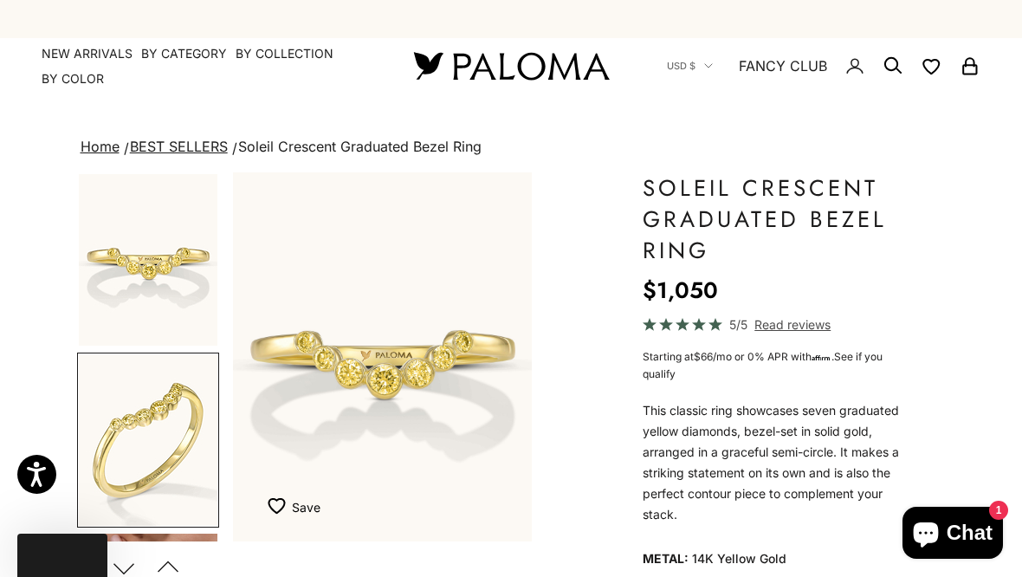
scroll to position [0, 320]
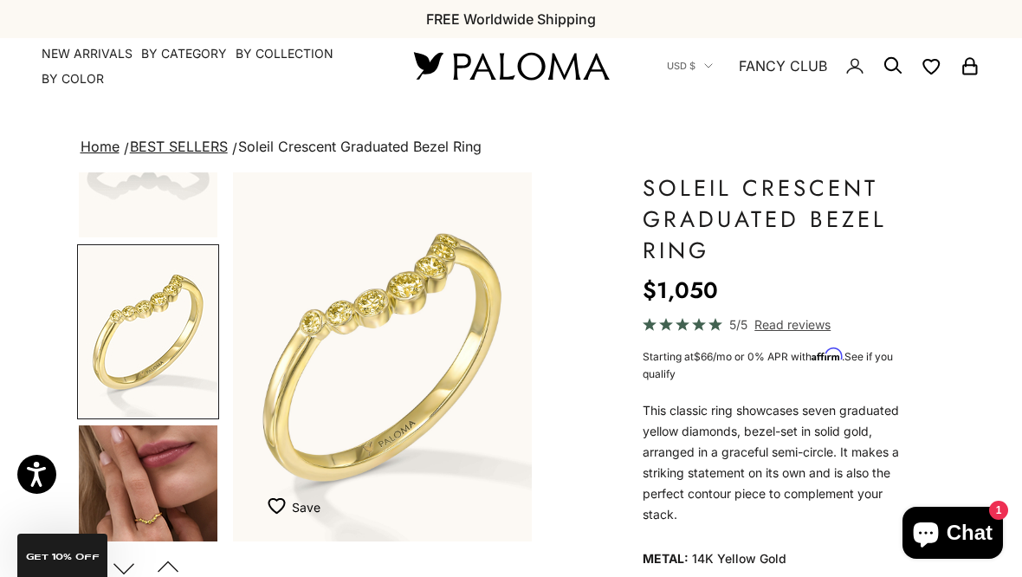
click at [179, 481] on img "Go to item 4" at bounding box center [148, 510] width 139 height 171
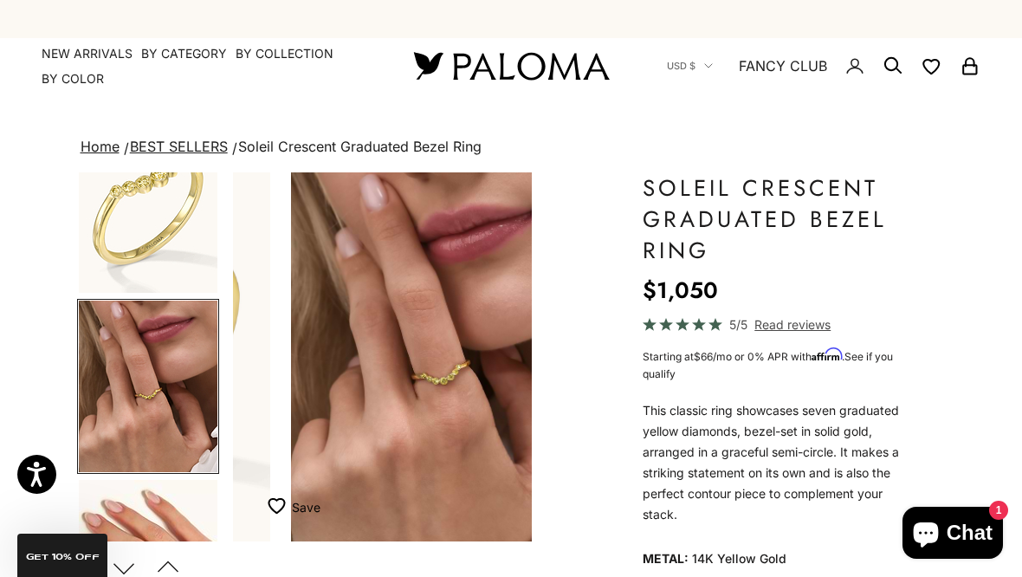
scroll to position [261, 0]
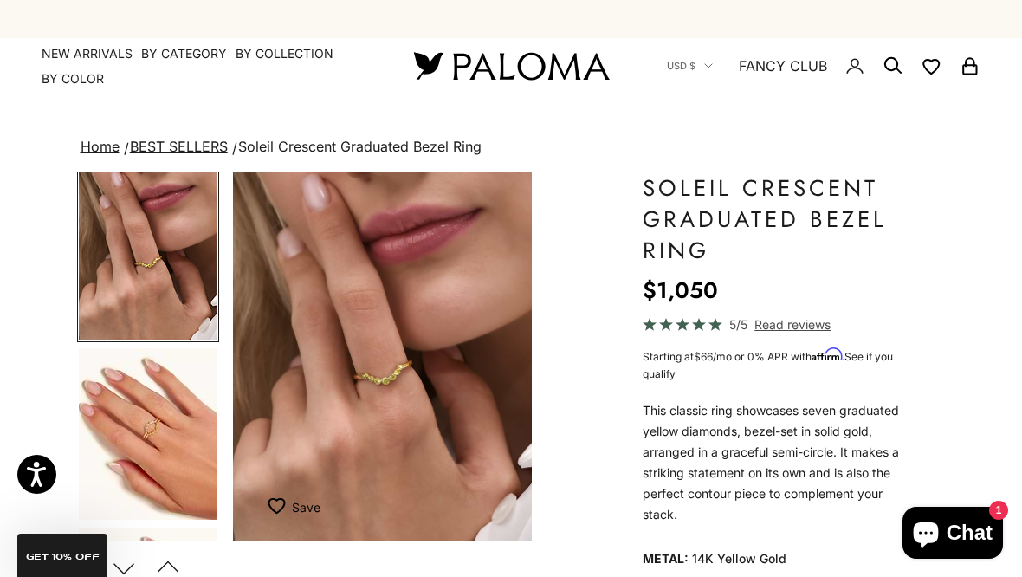
click at [181, 441] on img "Go to item 6" at bounding box center [148, 433] width 139 height 171
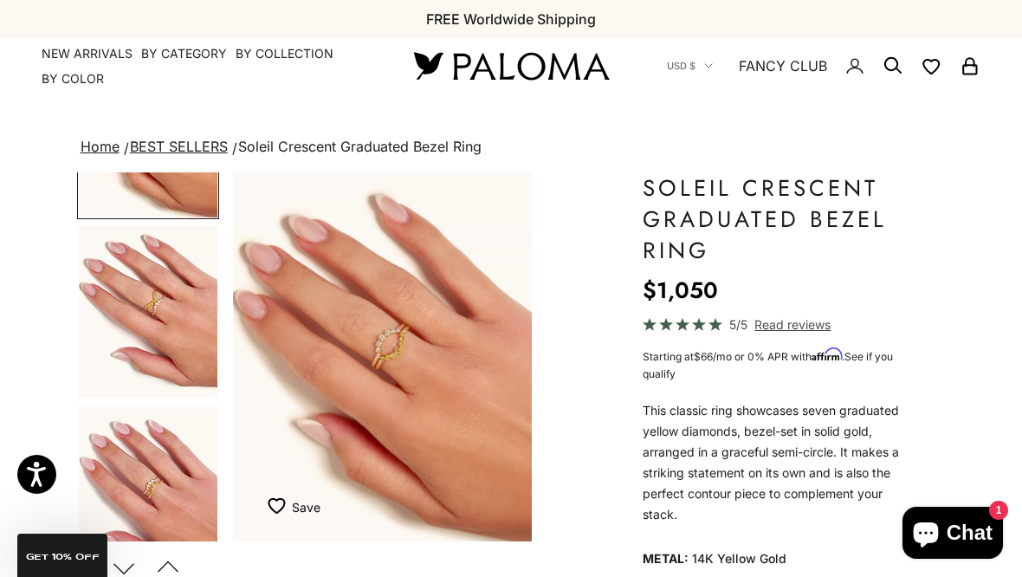
scroll to position [667, 0]
click at [211, 336] on img "Go to item 7" at bounding box center [148, 311] width 139 height 171
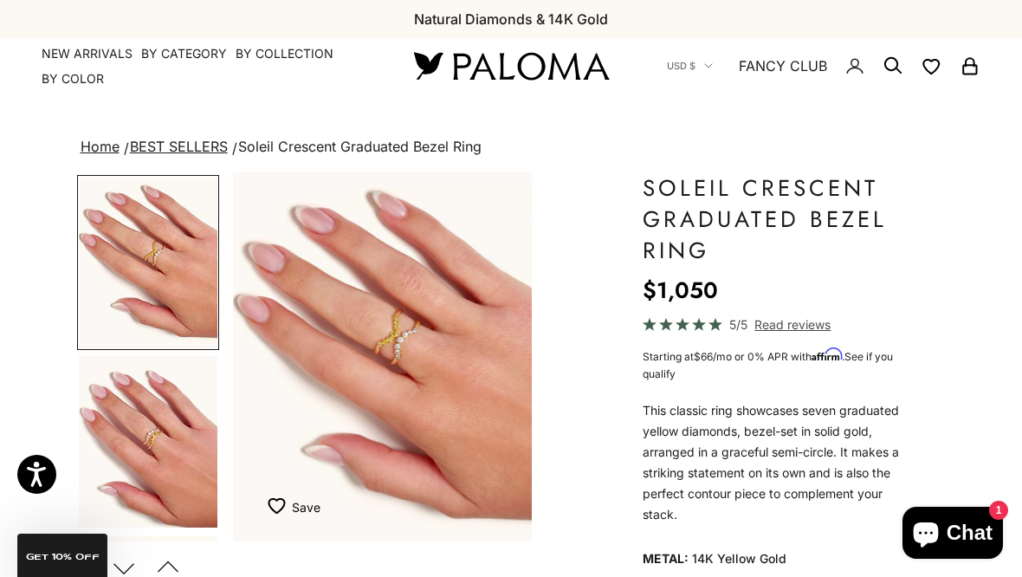
scroll to position [717, 0]
click at [175, 435] on img "Go to item 8" at bounding box center [148, 440] width 139 height 171
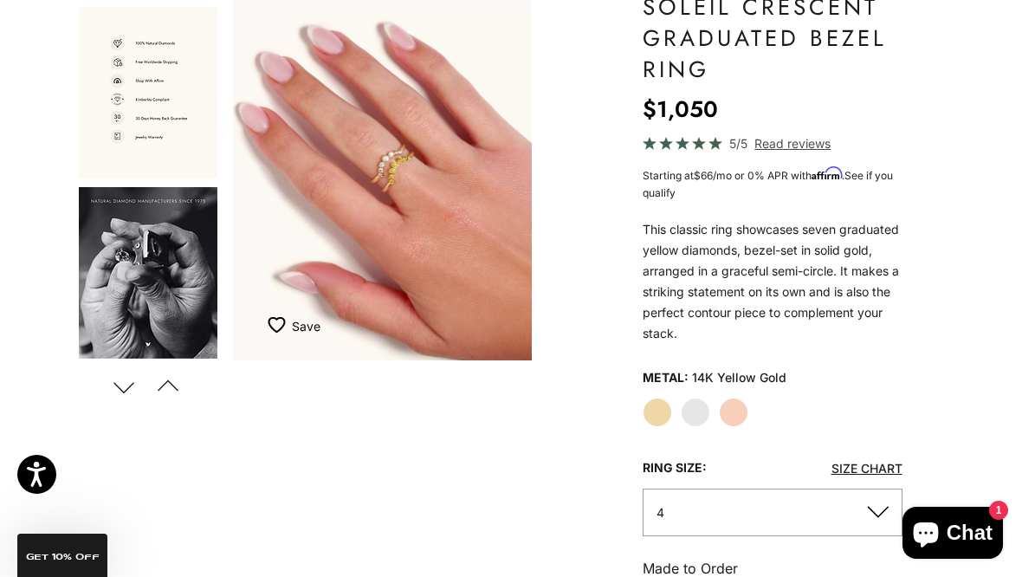
scroll to position [0, 0]
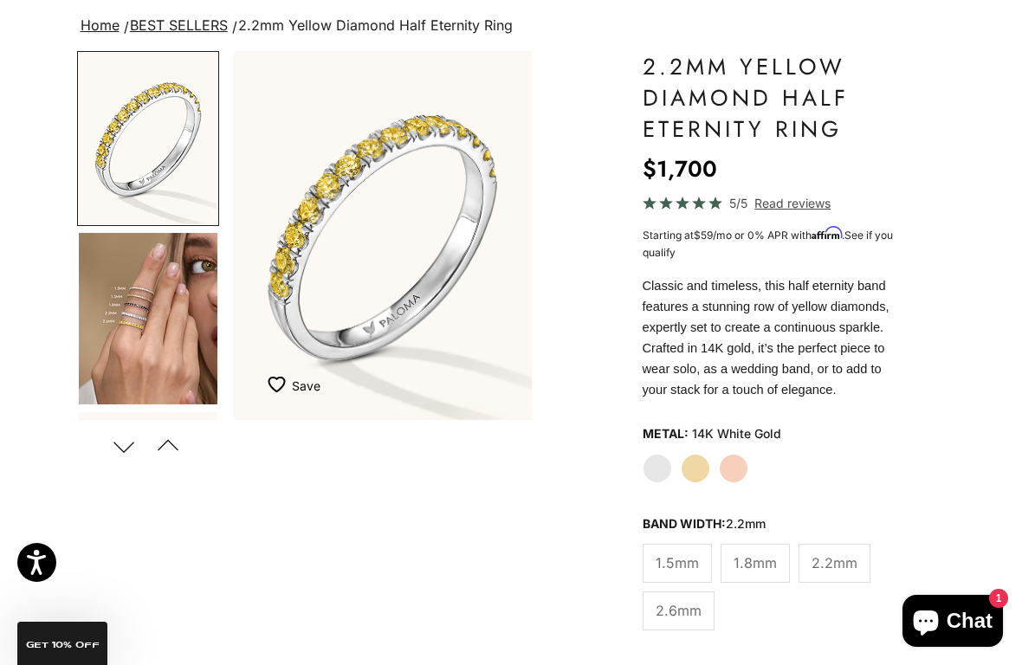
scroll to position [124, 0]
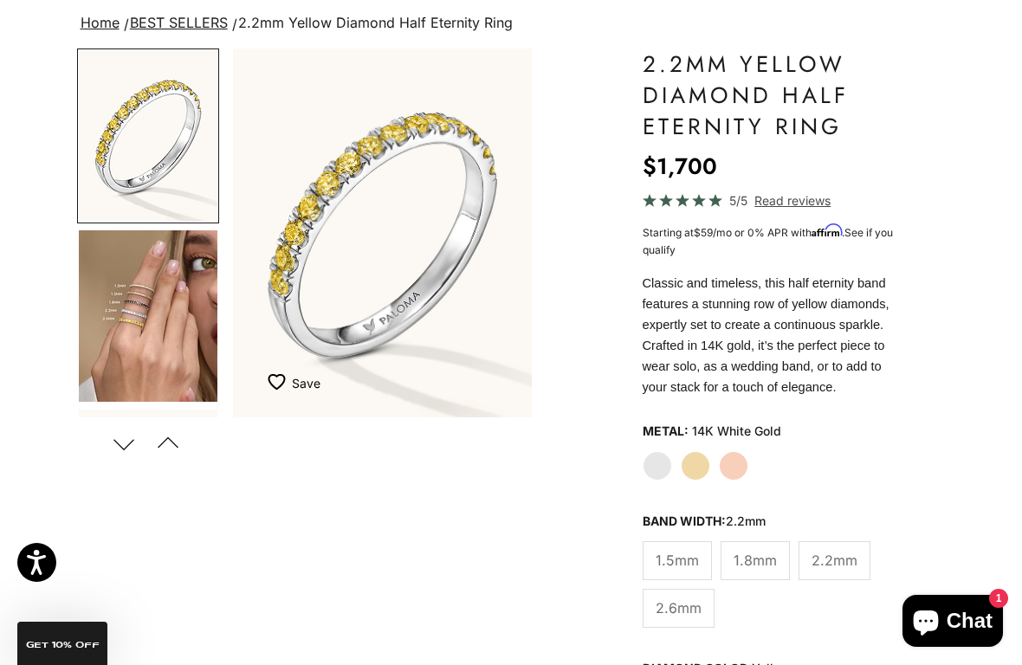
click at [695, 465] on label "Yellow Gold" at bounding box center [695, 465] width 29 height 29
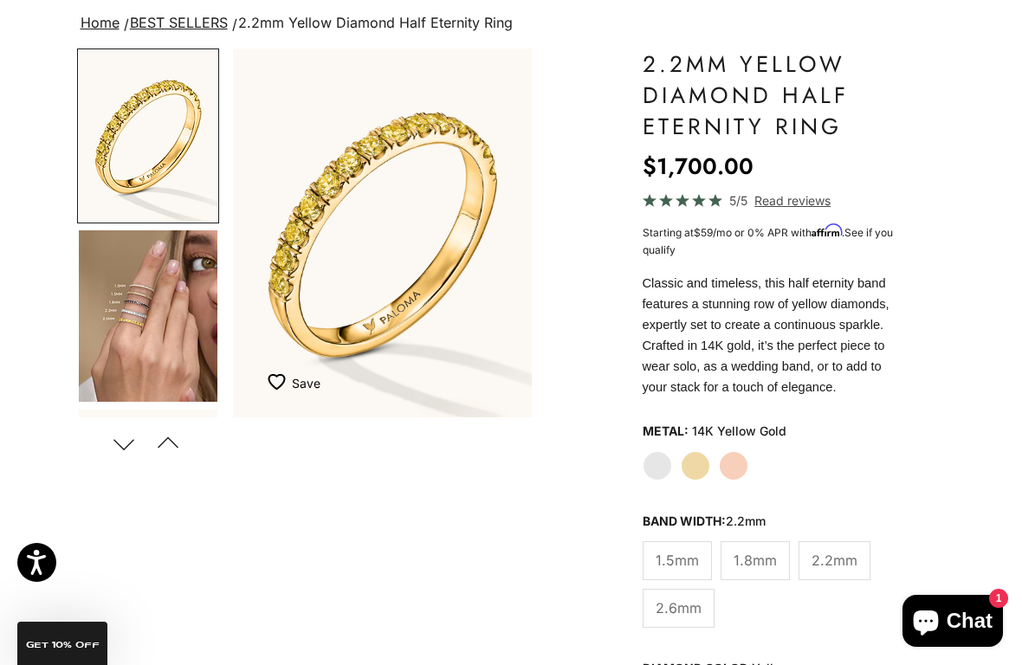
click at [659, 470] on label "White Gold" at bounding box center [657, 465] width 29 height 29
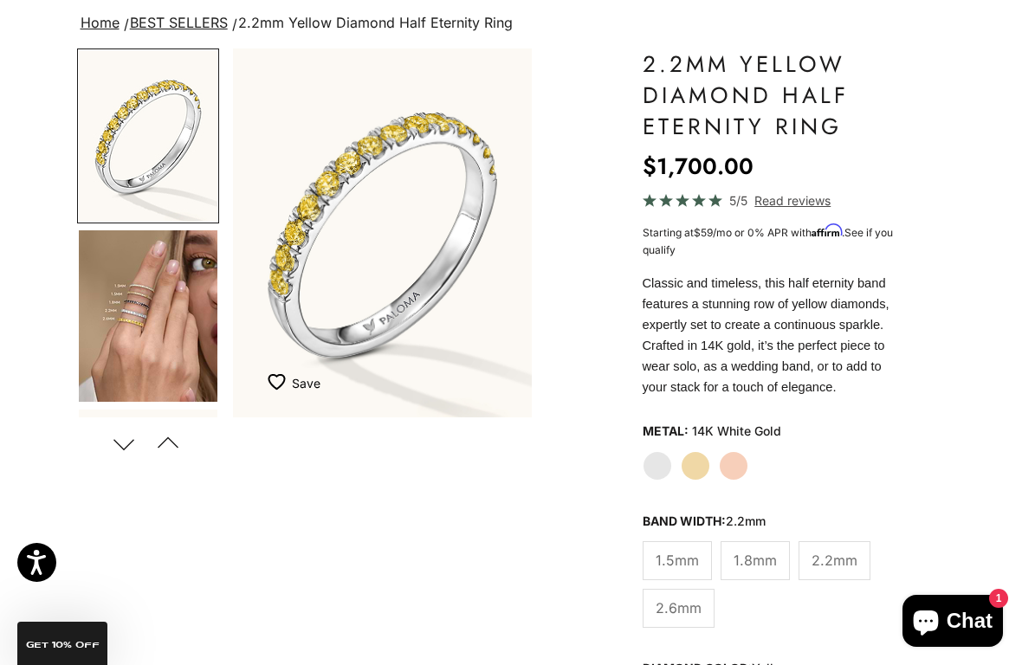
click at [703, 457] on label "Yellow Gold" at bounding box center [695, 465] width 29 height 29
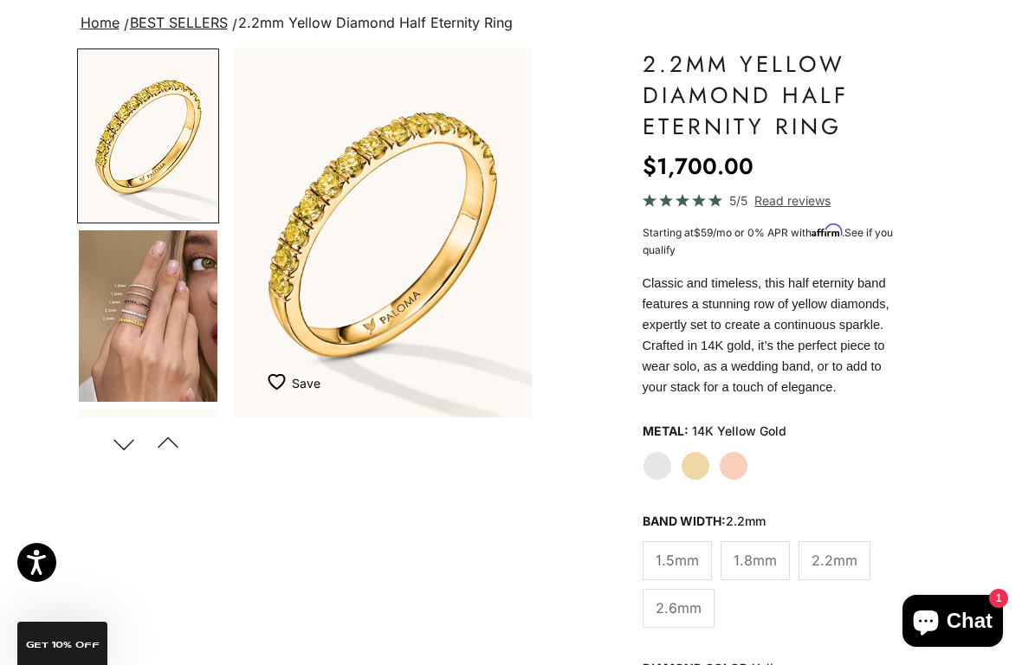
click at [187, 350] on img "Go to item 4" at bounding box center [148, 315] width 139 height 171
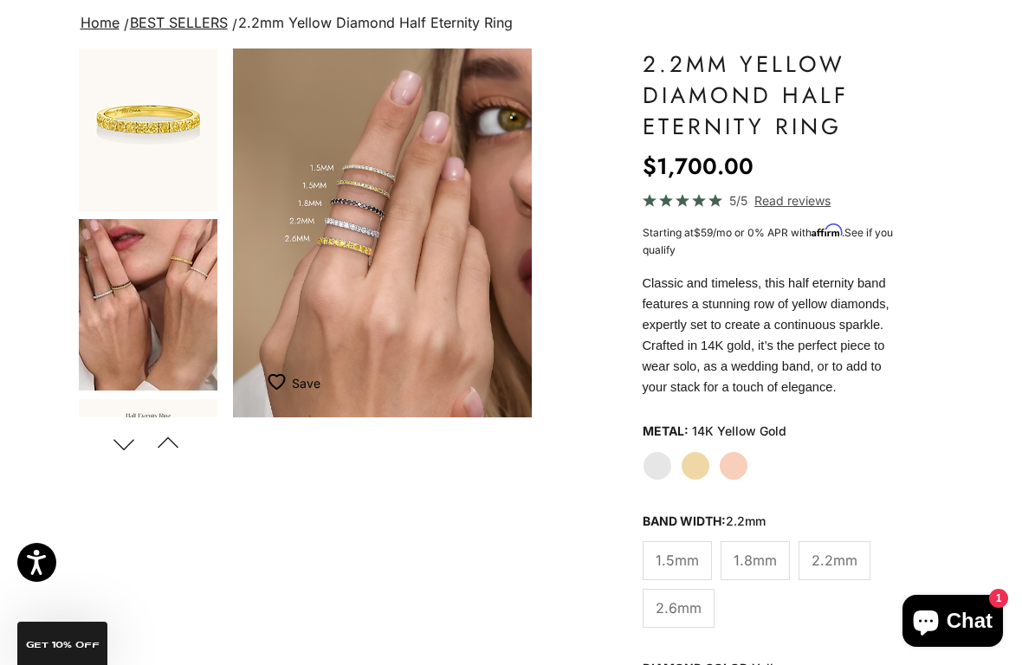
scroll to position [370, 0]
click at [179, 307] on img "Go to item 8" at bounding box center [148, 304] width 139 height 171
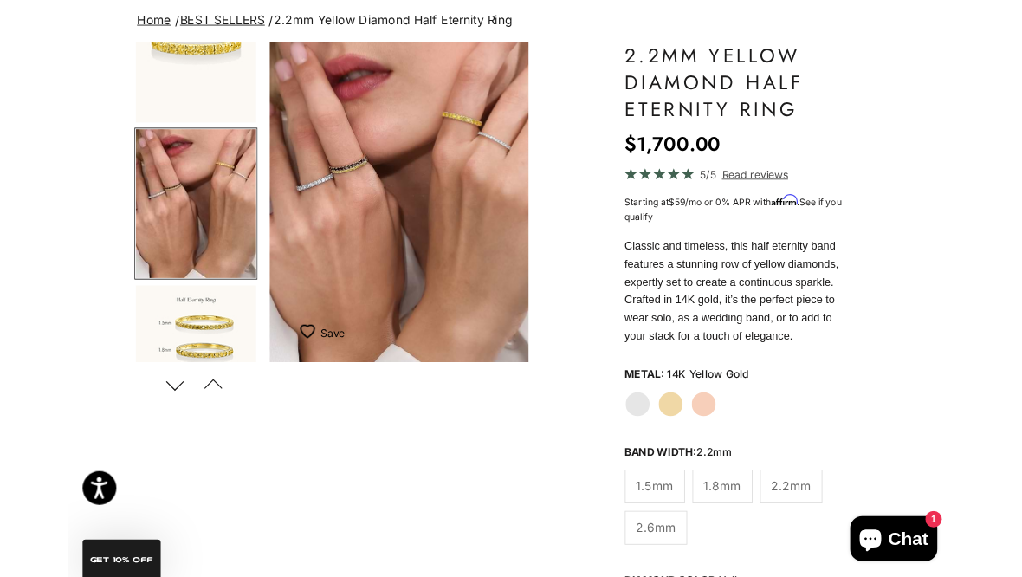
scroll to position [0, 0]
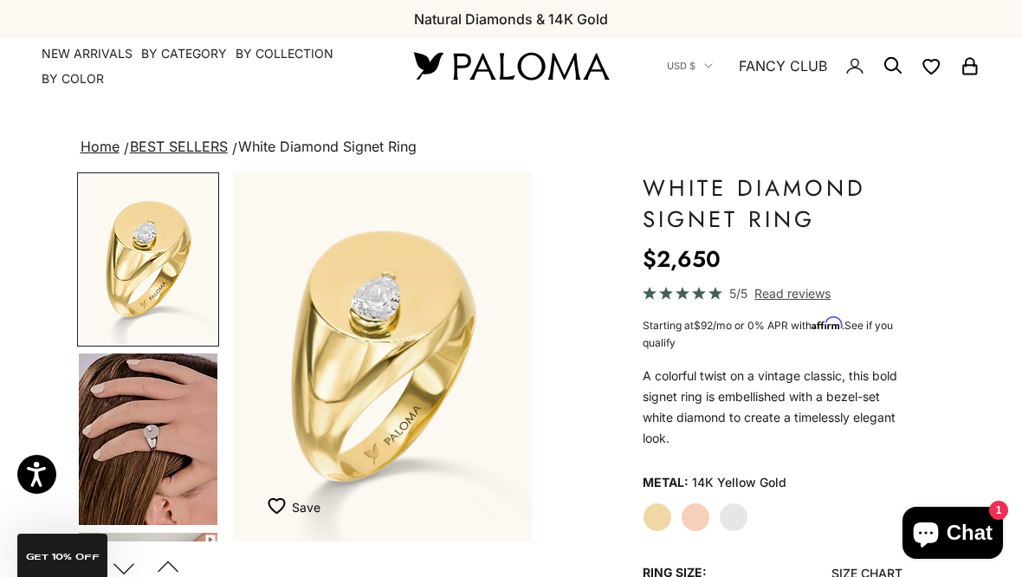
click at [735, 508] on label "White Gold" at bounding box center [733, 516] width 29 height 29
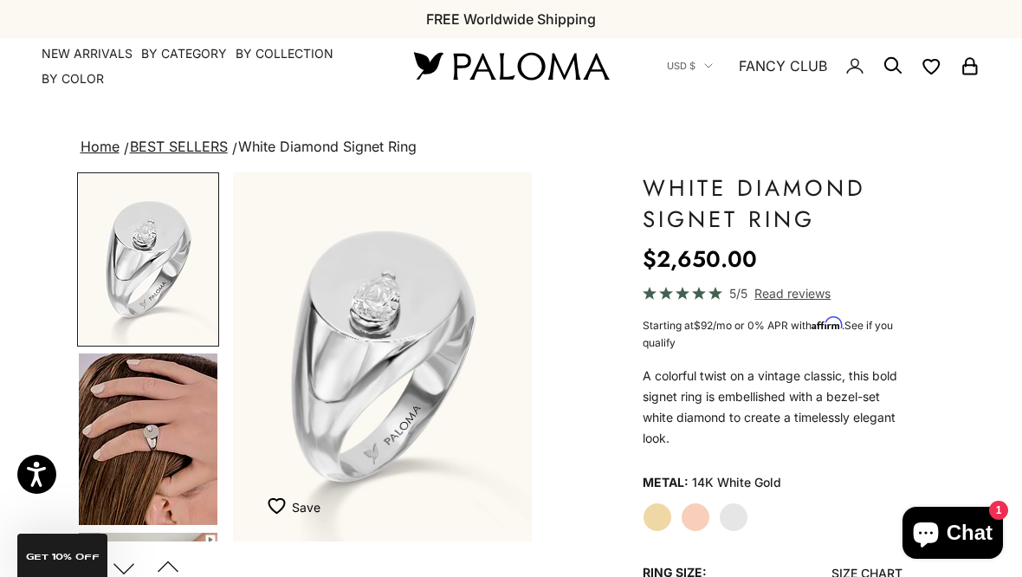
click at [654, 513] on label "Yellow Gold" at bounding box center [657, 516] width 29 height 29
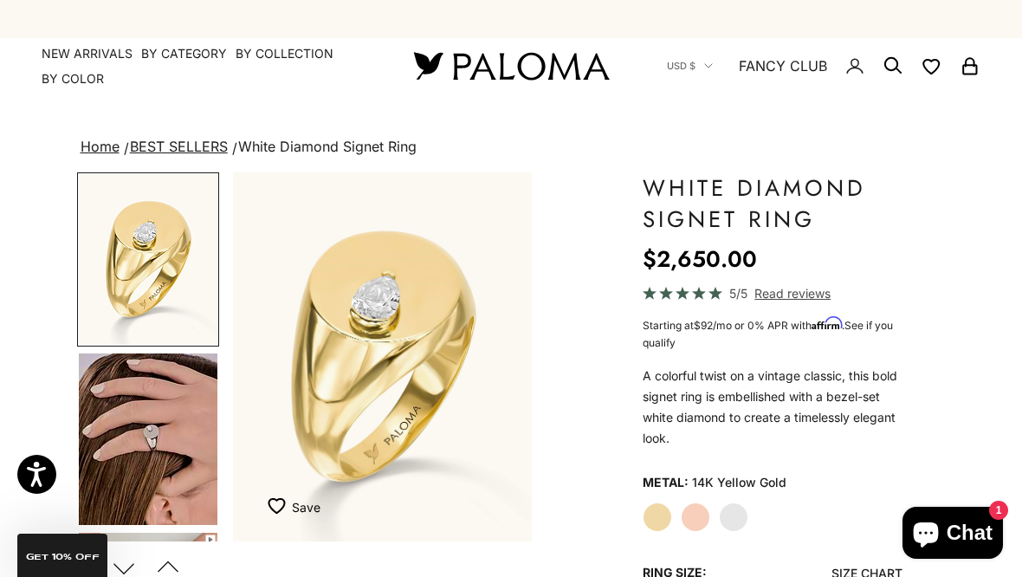
click at [183, 462] on img "Go to item 4" at bounding box center [148, 438] width 139 height 171
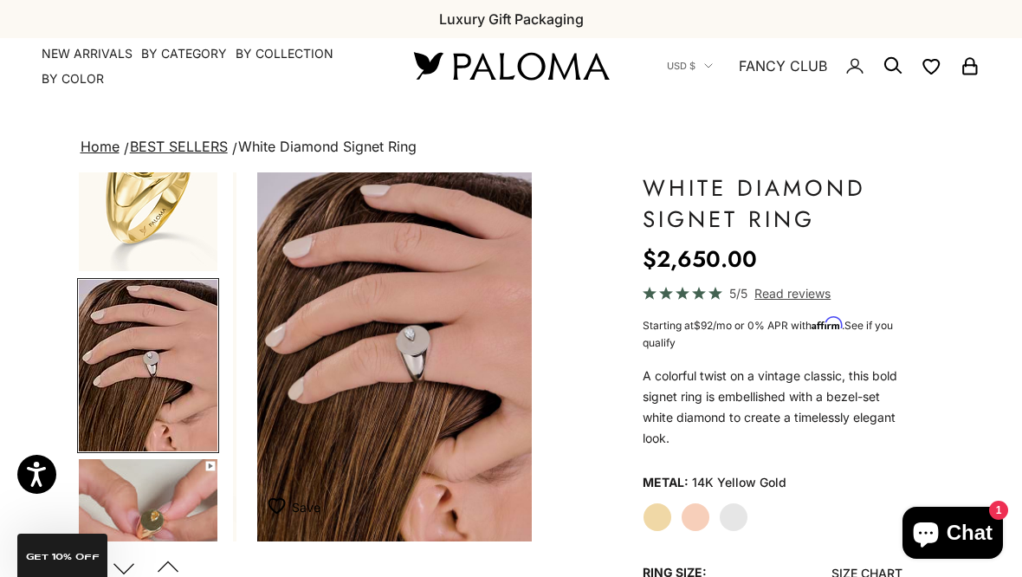
scroll to position [0, 320]
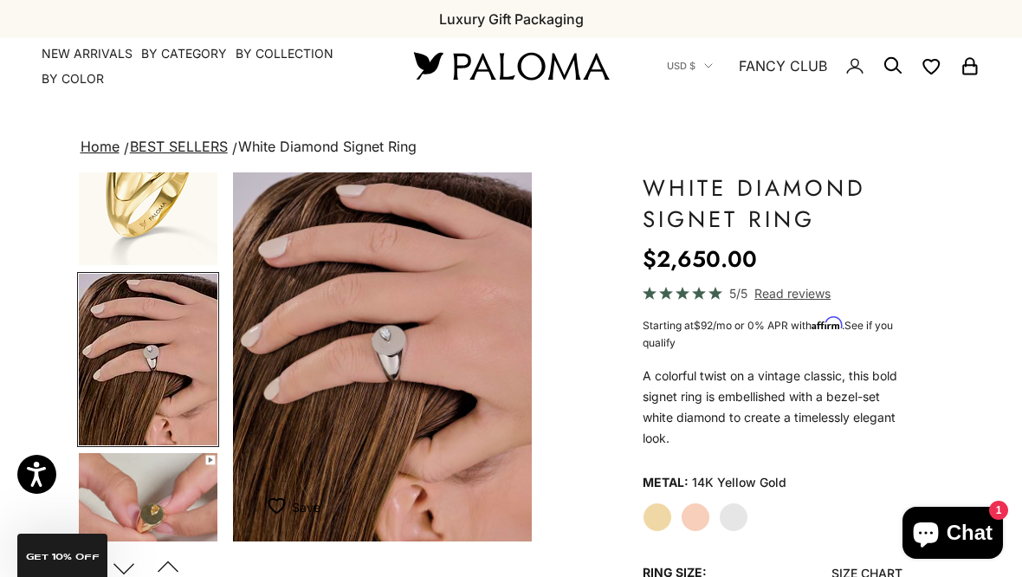
click at [169, 487] on img "Go to item 5" at bounding box center [148, 538] width 139 height 171
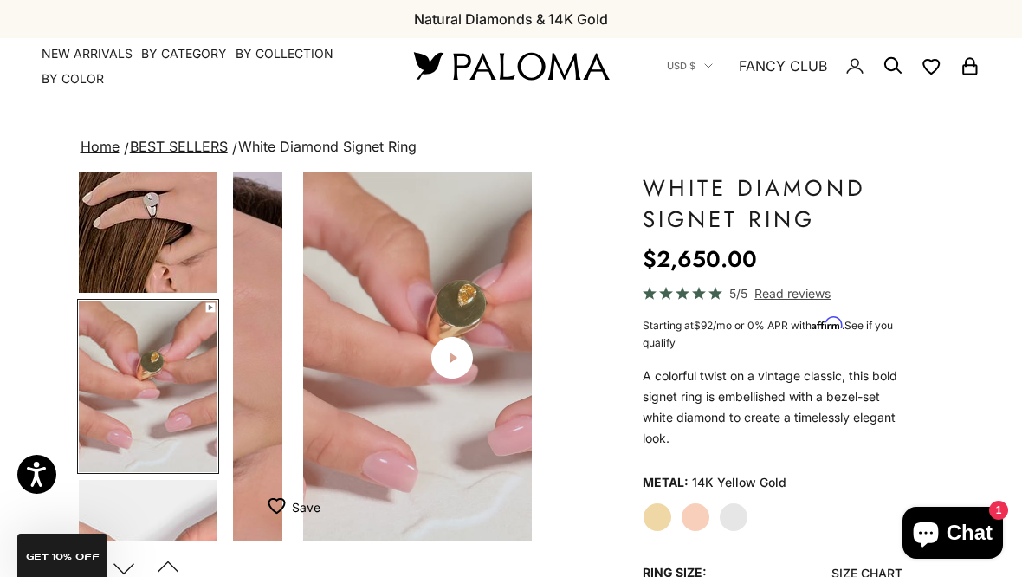
scroll to position [0, 639]
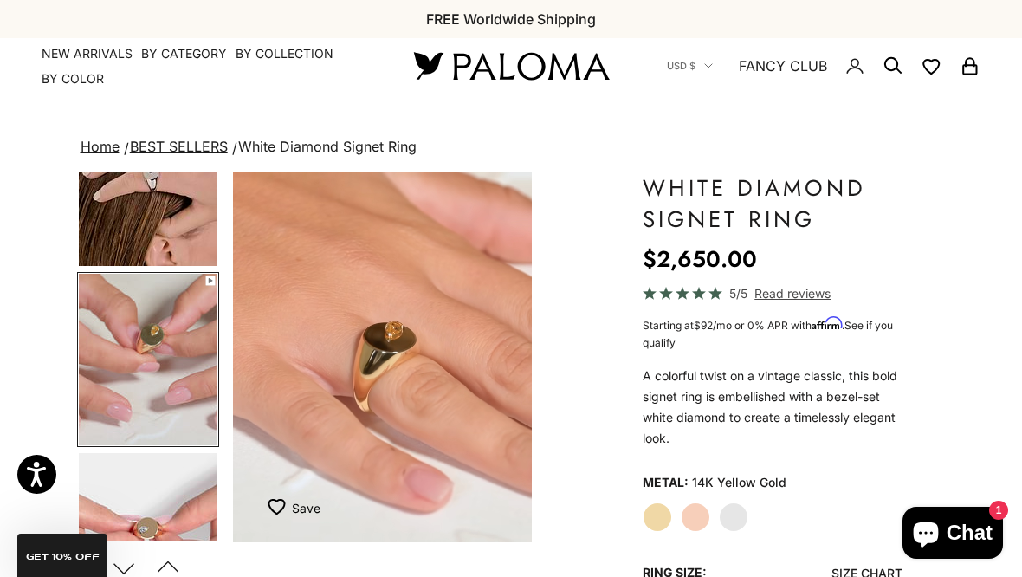
click at [406, 458] on video "#YellowGold\a#RoseGold\a#WhiteGold" at bounding box center [382, 357] width 299 height 370
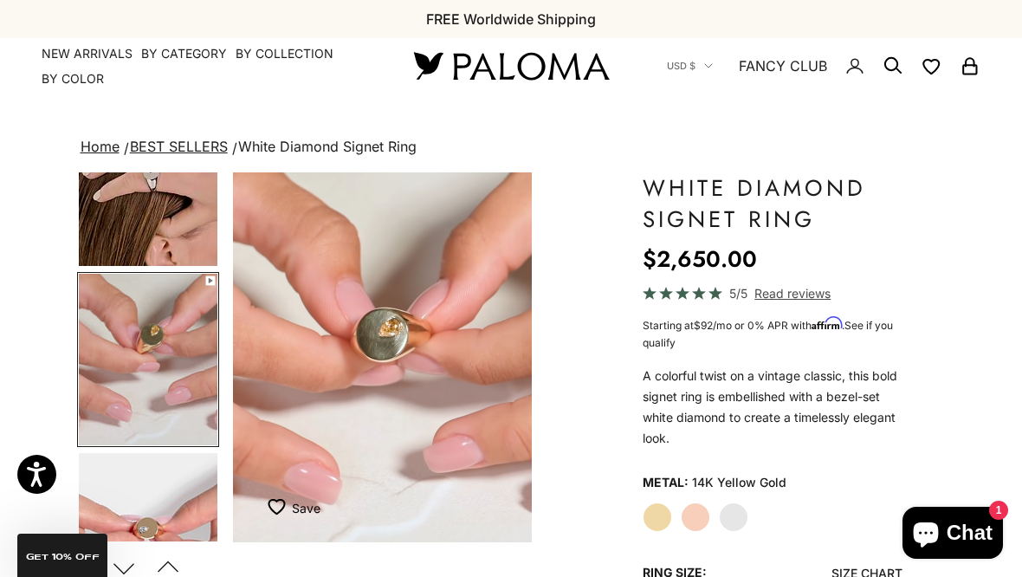
click at [386, 403] on video "#YellowGold\a#RoseGold\a#WhiteGold" at bounding box center [382, 357] width 299 height 370
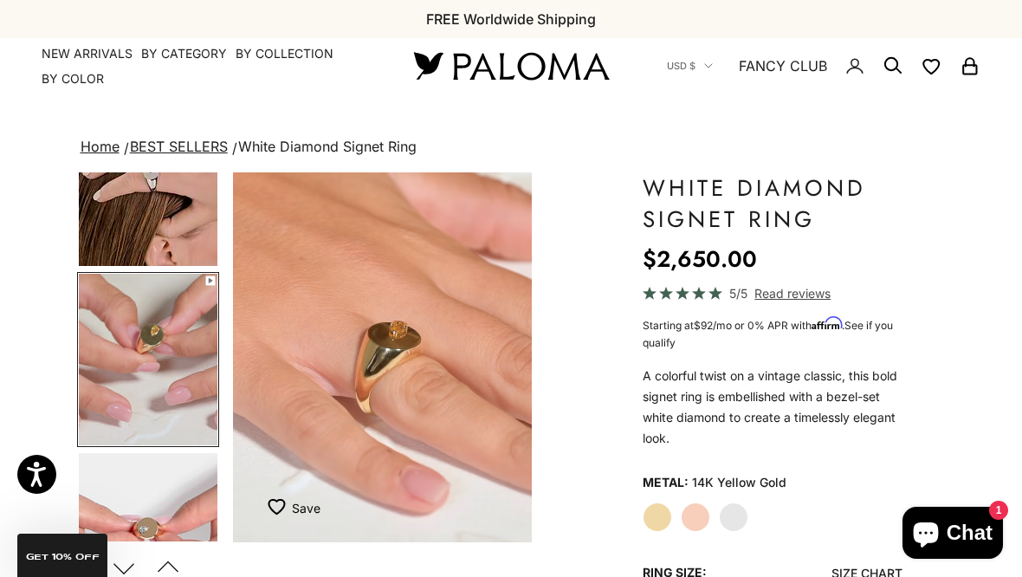
click at [402, 385] on video "#YellowGold\a#RoseGold\a#WhiteGold" at bounding box center [382, 357] width 299 height 370
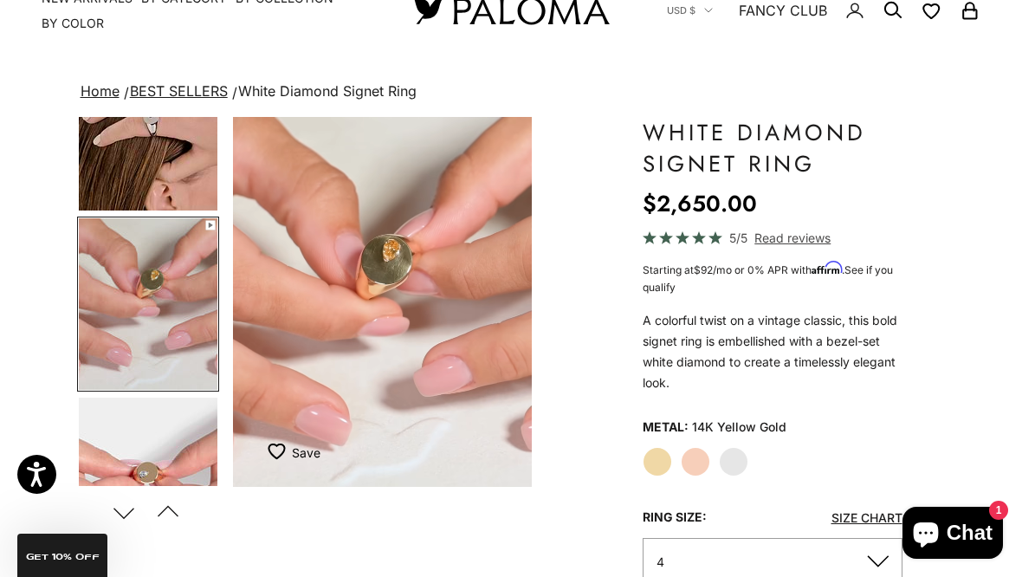
scroll to position [0, 0]
